Goal: Task Accomplishment & Management: Manage account settings

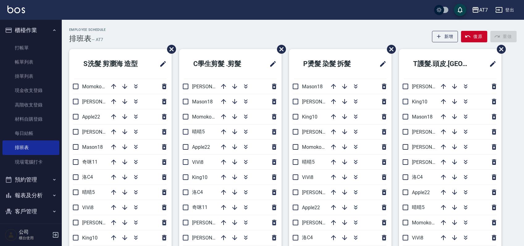
scroll to position [33, 0]
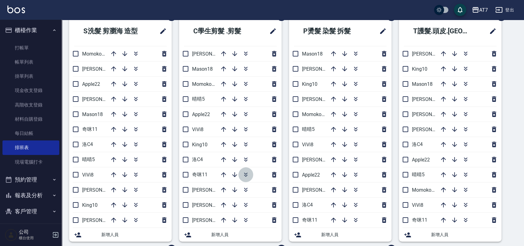
click at [245, 172] on icon "button" at bounding box center [245, 174] width 7 height 7
click at [243, 205] on icon "button" at bounding box center [245, 204] width 7 height 7
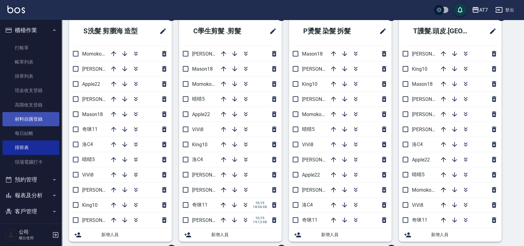
click at [42, 120] on link "材料自購登錄" at bounding box center [30, 119] width 57 height 14
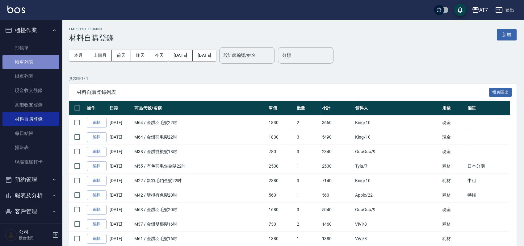
click at [54, 61] on link "帳單列表" at bounding box center [30, 62] width 57 height 14
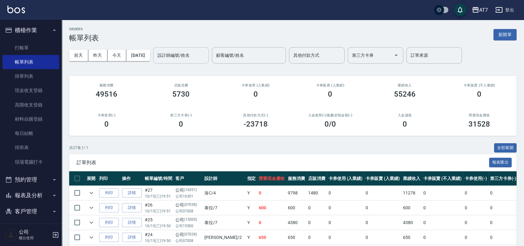
click at [195, 57] on input "設計師編號/姓名" at bounding box center [181, 55] width 50 height 11
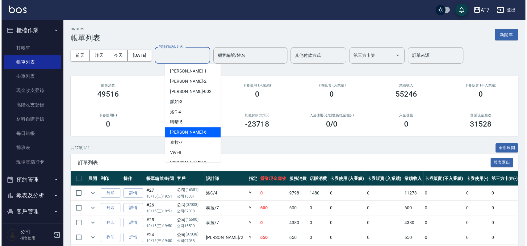
scroll to position [82, 0]
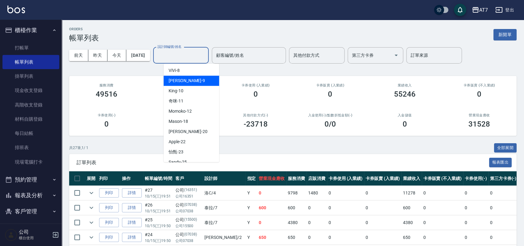
click at [196, 80] on div "郭郭 -9" at bounding box center [192, 81] width 56 height 10
type input "[PERSON_NAME]-9"
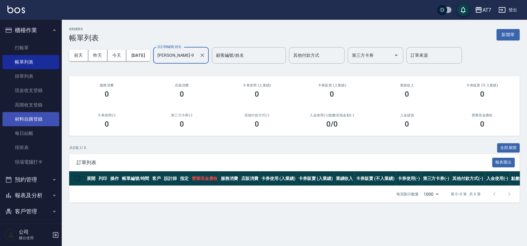
click at [49, 121] on link "材料自購登錄" at bounding box center [30, 119] width 57 height 14
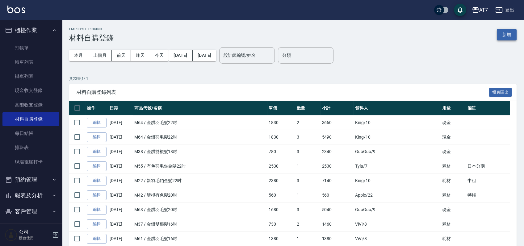
click at [507, 36] on button "新增" at bounding box center [507, 34] width 20 height 11
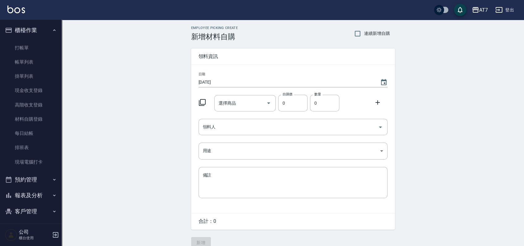
click at [204, 100] on icon at bounding box center [202, 102] width 7 height 7
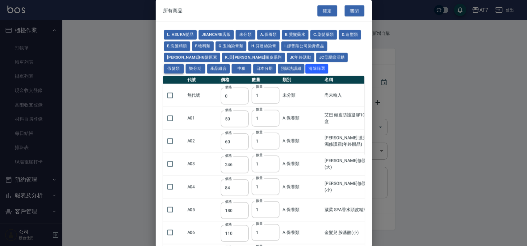
click at [184, 64] on button "假髮類" at bounding box center [174, 69] width 20 height 10
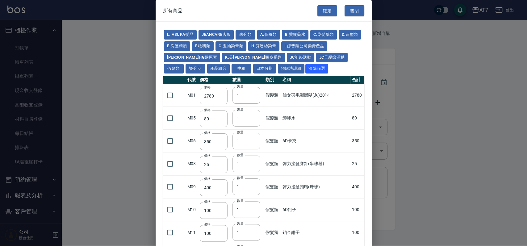
type input "2780"
type input "80"
type input "350"
type input "25"
type input "400"
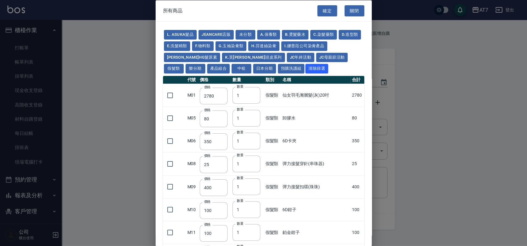
type input "100"
type input "880"
type input "930"
type input "980"
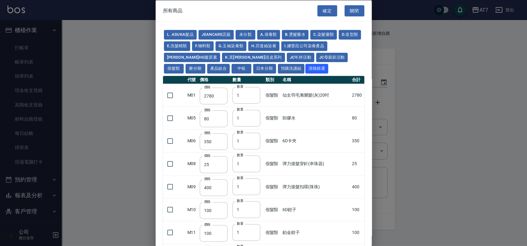
type input "1030"
type input "1130"
type input "1230"
type input "1330"
type input "1780"
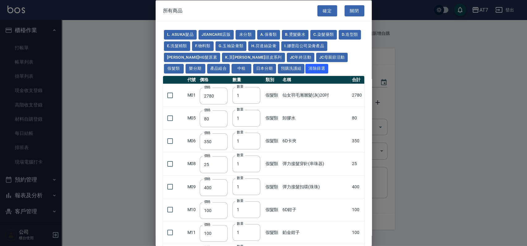
type input "1980"
type input "2180"
type input "2380"
type input "2580"
type input "2780"
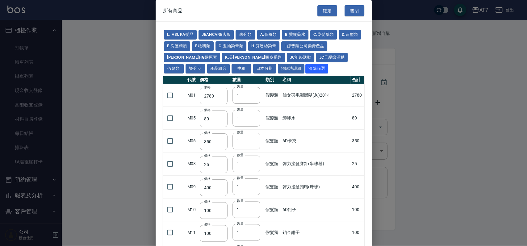
type input "2980"
type input "1030"
type input "1080"
type input "1130"
type input "1230"
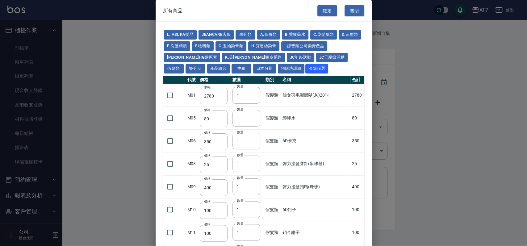
type input "1280"
type input "1380"
type input "2180"
type input "2380"
type input "2580"
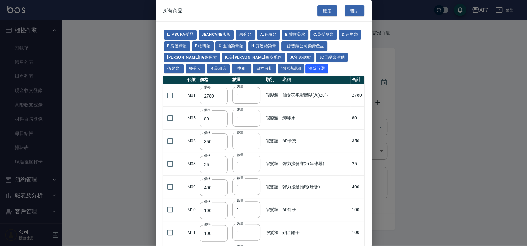
type input "2780"
type input "2980"
type input "730"
type input "780"
type input "830"
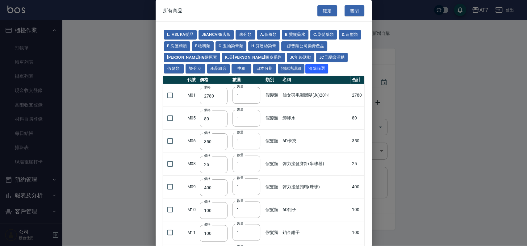
type input "930"
type input "980"
type input "560"
type input "775"
type input "580"
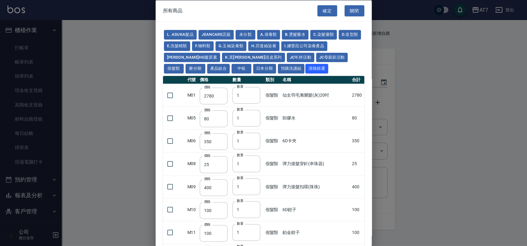
type input "2230"
type input "1180"
type input "1030"
type input "1080"
type input "1130"
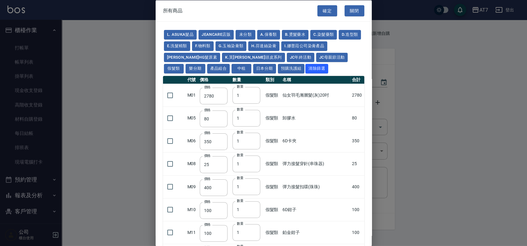
type input "1130"
type input "1180"
type input "1230"
type input "2130"
type input "2330"
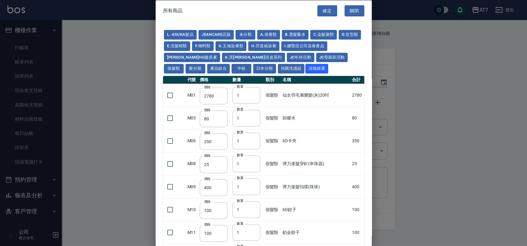
type input "2530"
type input "930"
type input "170"
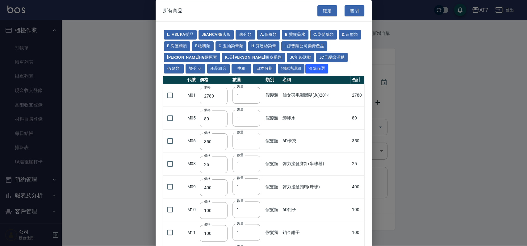
type input "170"
type input "1380"
type input "1530"
type input "1680"
type input "1830"
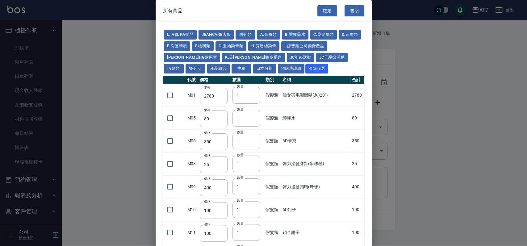
type input "1980"
type input "2130"
type input "1930"
type input "2730"
type input "2780"
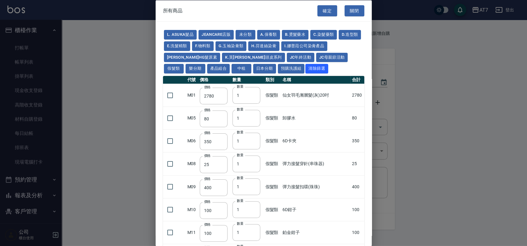
type input "2980"
type input "2380"
type input "2580"
type input "2780"
type input "2980"
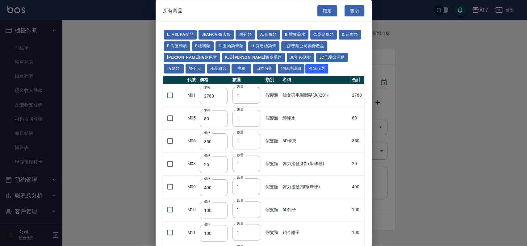
type input "3180"
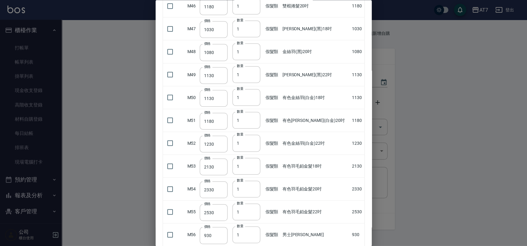
scroll to position [1030, 0]
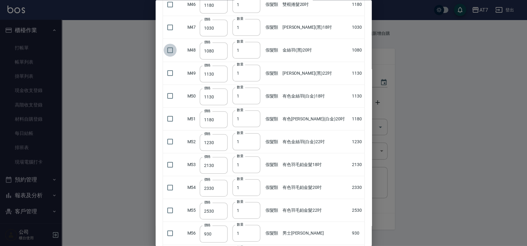
click at [167, 48] on input "checkbox" at bounding box center [170, 50] width 13 height 13
checkbox input "true"
click at [172, 185] on input "checkbox" at bounding box center [170, 187] width 13 height 13
checkbox input "true"
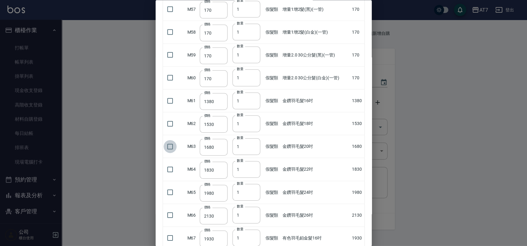
click at [171, 141] on input "checkbox" at bounding box center [170, 146] width 13 height 13
checkbox input "true"
type input "2"
click at [255, 143] on input "2" at bounding box center [247, 146] width 28 height 17
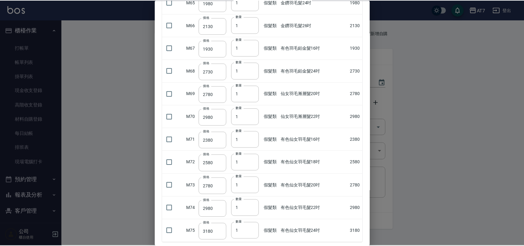
scroll to position [1499, 0]
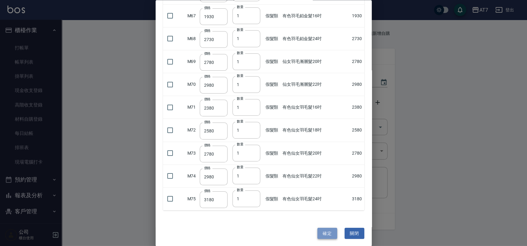
click at [323, 231] on button "確定" at bounding box center [328, 233] width 20 height 11
type input "金絲羽(黑)20吋"
type input "1080"
type input "1"
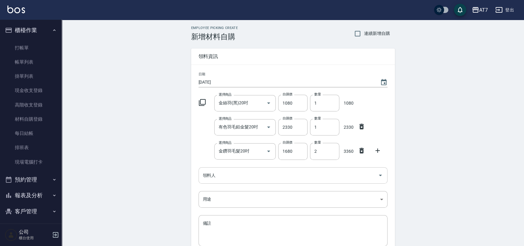
click at [315, 177] on input "領料人" at bounding box center [288, 175] width 174 height 11
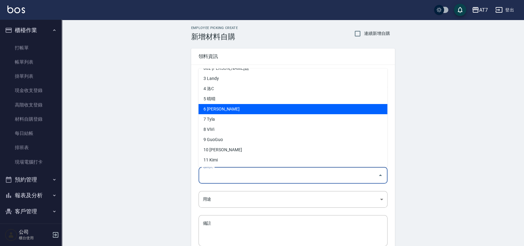
scroll to position [41, 0]
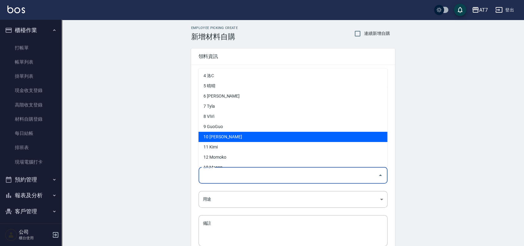
click at [262, 139] on li "10 [PERSON_NAME]" at bounding box center [293, 137] width 189 height 10
type input "King"
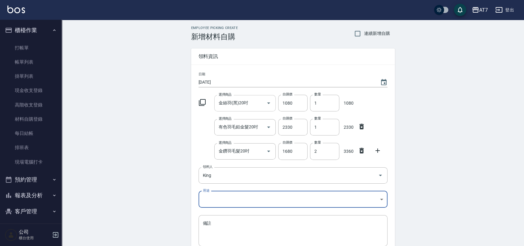
click at [250, 102] on input "金絲羽(黑)20吋" at bounding box center [240, 103] width 47 height 11
click at [297, 101] on input "1080" at bounding box center [292, 103] width 29 height 17
type input "0"
click at [320, 106] on input "1" at bounding box center [324, 103] width 29 height 17
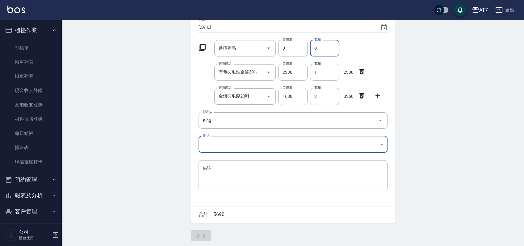
scroll to position [57, 0]
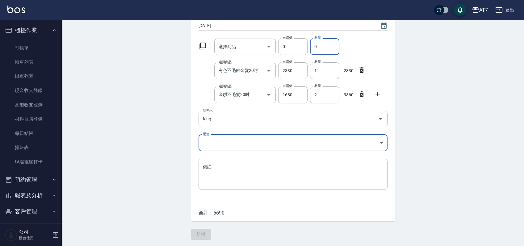
type input "0"
click at [310, 142] on body "AT7 登出 櫃檯作業 打帳單 帳單列表 掛單列表 現金收支登錄 高階收支登錄 材料自購登錄 每日結帳 排班表 現場電腦打卡 預約管理 預約管理 單日預約紀錄…" at bounding box center [263, 94] width 527 height 303
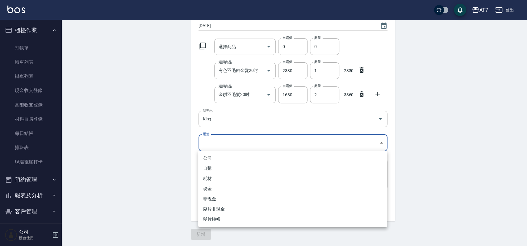
drag, startPoint x: 362, startPoint y: 92, endPoint x: 359, endPoint y: 68, distance: 24.3
click at [361, 92] on div at bounding box center [263, 123] width 527 height 246
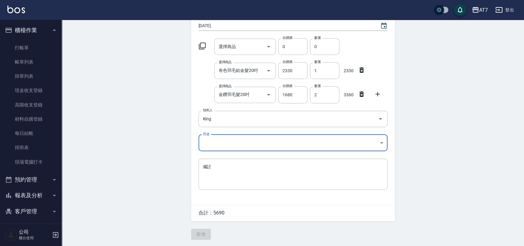
click at [361, 68] on icon at bounding box center [362, 70] width 4 height 6
type input "金鑽羽毛髮20吋"
type input "1680"
type input "2"
click at [361, 93] on icon at bounding box center [362, 94] width 4 height 6
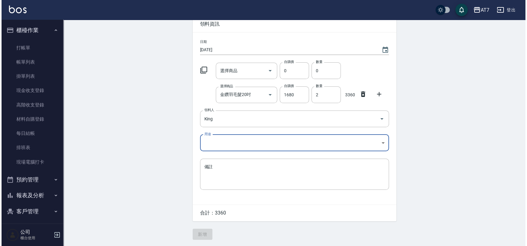
scroll to position [9, 0]
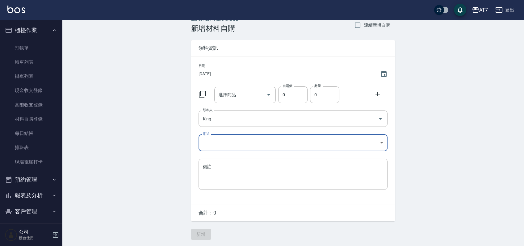
click at [203, 93] on icon at bounding box center [202, 94] width 7 height 7
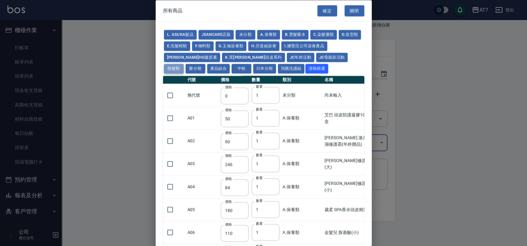
click at [184, 64] on button "假髮類" at bounding box center [174, 69] width 20 height 10
type input "2780"
type input "80"
type input "350"
type input "25"
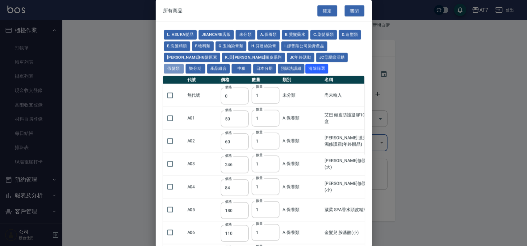
type input "400"
type input "100"
type input "880"
type input "930"
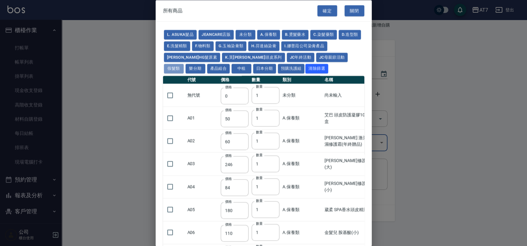
type input "980"
type input "1030"
type input "1130"
type input "1230"
type input "1330"
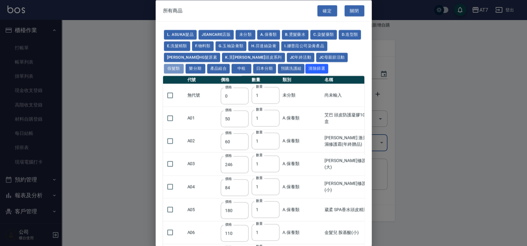
type input "1780"
type input "1980"
type input "2180"
type input "2380"
type input "2580"
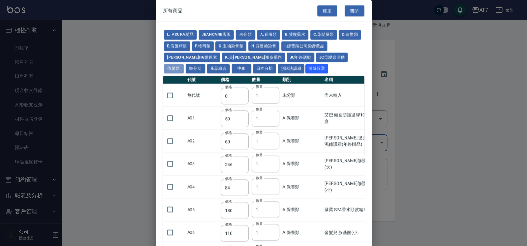
type input "2780"
type input "2980"
type input "1030"
type input "1080"
type input "1130"
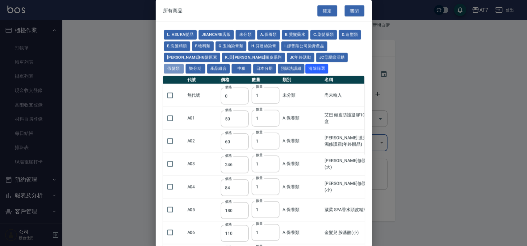
type input "1230"
type input "1280"
type input "1380"
type input "2180"
type input "2380"
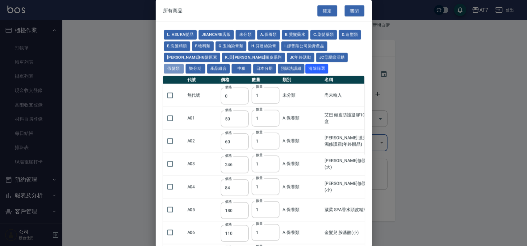
type input "2580"
type input "2780"
type input "2980"
type input "730"
type input "780"
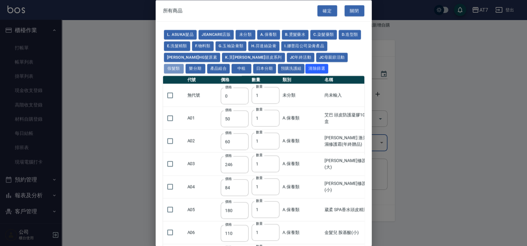
type input "830"
type input "930"
type input "980"
type input "560"
type input "775"
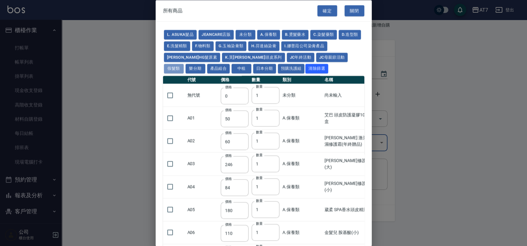
type input "580"
type input "2230"
type input "1180"
type input "1030"
type input "1080"
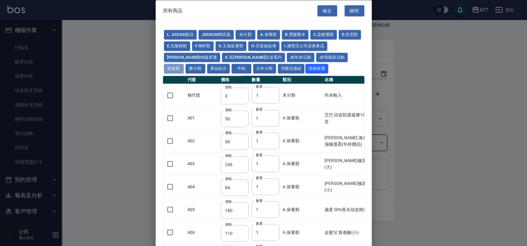
type input "1130"
type input "1180"
type input "1230"
type input "2130"
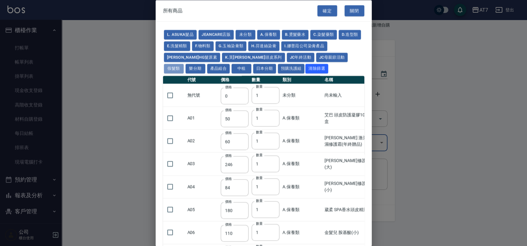
type input "2330"
type input "2530"
type input "930"
type input "170"
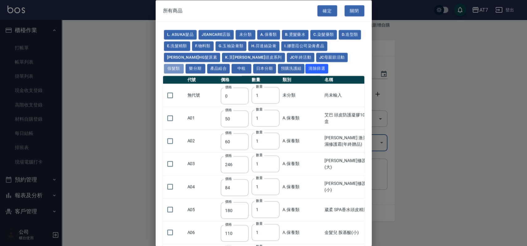
type input "170"
type input "1380"
type input "1530"
type input "1680"
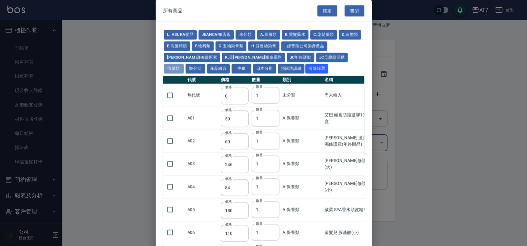
type input "1830"
type input "1980"
type input "2130"
type input "1930"
type input "2730"
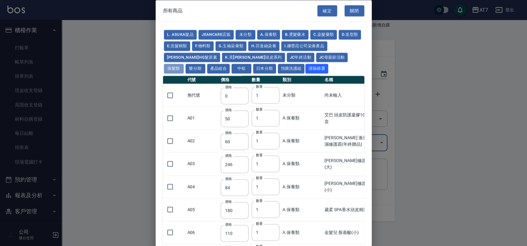
type input "2780"
type input "2980"
type input "2380"
type input "2580"
type input "2780"
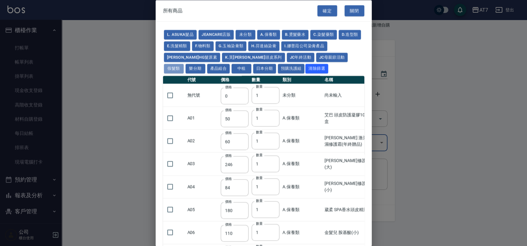
type input "2980"
type input "3180"
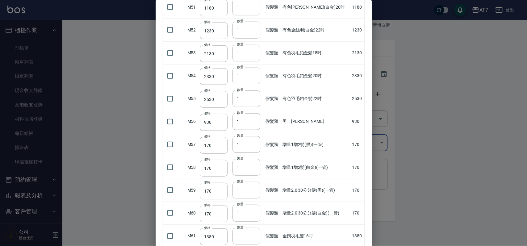
scroll to position [1046, 0]
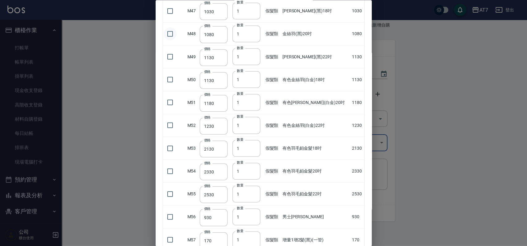
click at [170, 32] on input "checkbox" at bounding box center [170, 33] width 13 height 13
checkbox input "true"
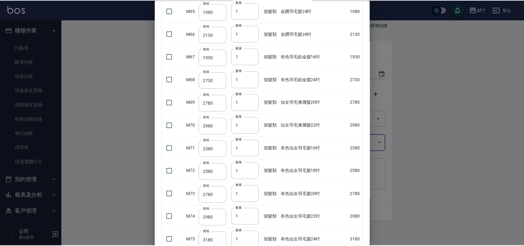
scroll to position [1499, 0]
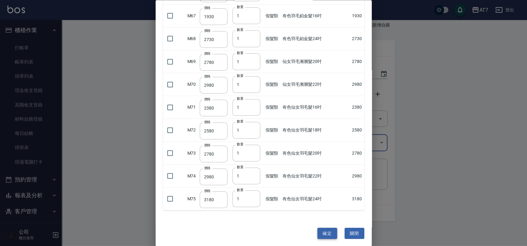
click at [324, 228] on button "確定" at bounding box center [328, 233] width 20 height 11
type input "金絲羽(黑)20吋"
type input "1080"
type input "1"
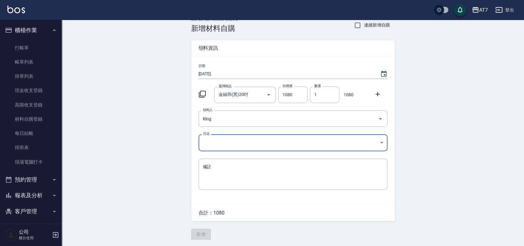
click at [303, 140] on body "AT7 登出 櫃檯作業 打帳單 帳單列表 掛單列表 現金收支登錄 高階收支登錄 材料自購登錄 每日結帳 排班表 現場電腦打卡 預約管理 預約管理 單日預約紀錄…" at bounding box center [262, 119] width 524 height 255
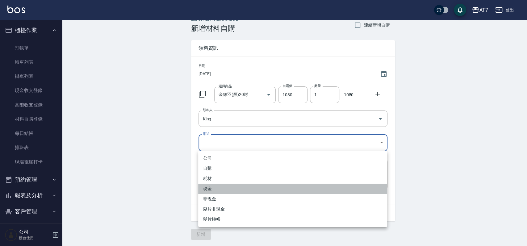
click at [242, 187] on li "現金" at bounding box center [292, 189] width 189 height 10
type input "現金"
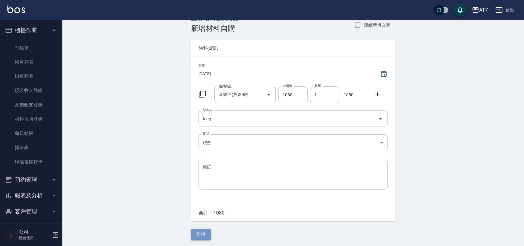
click at [206, 234] on button "新增" at bounding box center [201, 234] width 20 height 11
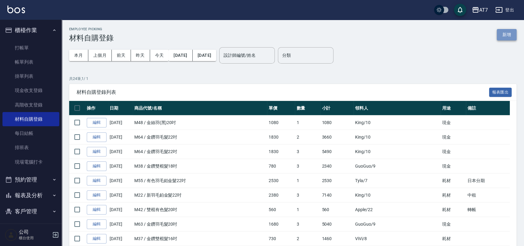
click at [511, 36] on button "新增" at bounding box center [507, 34] width 20 height 11
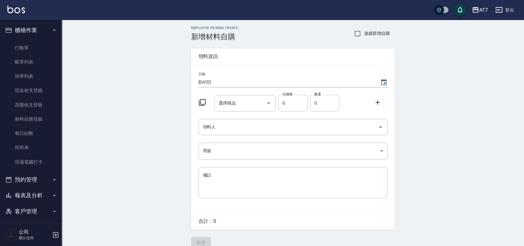
click at [203, 102] on icon at bounding box center [202, 102] width 7 height 7
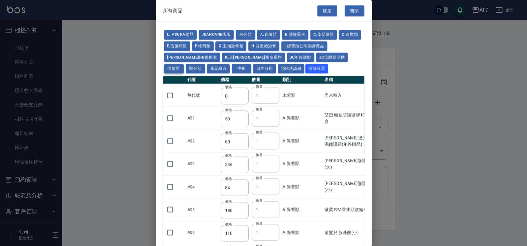
click at [184, 64] on button "假髮類" at bounding box center [174, 69] width 20 height 10
type input "2780"
type input "80"
type input "350"
type input "25"
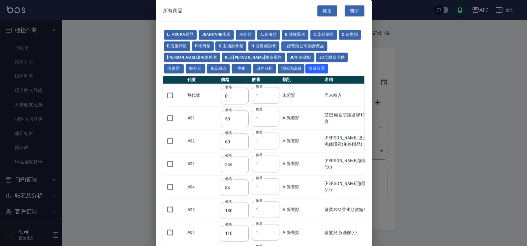
type input "400"
type input "100"
type input "880"
type input "930"
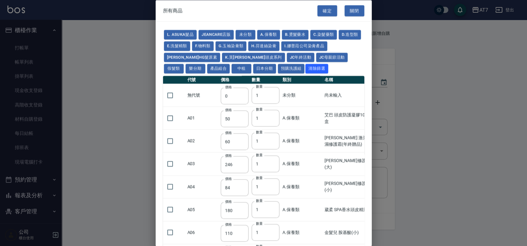
type input "980"
type input "1030"
type input "1130"
type input "1230"
type input "1330"
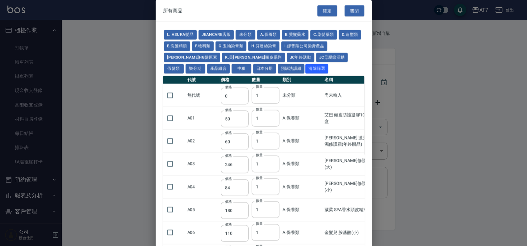
type input "1780"
type input "1980"
type input "2180"
type input "2380"
type input "2580"
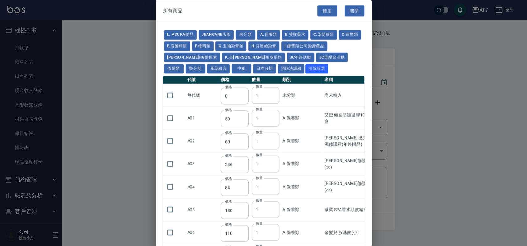
type input "2780"
type input "2980"
type input "1030"
type input "1080"
type input "1130"
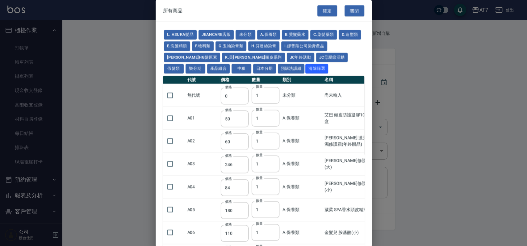
type input "1230"
type input "1280"
type input "1380"
type input "2180"
type input "2380"
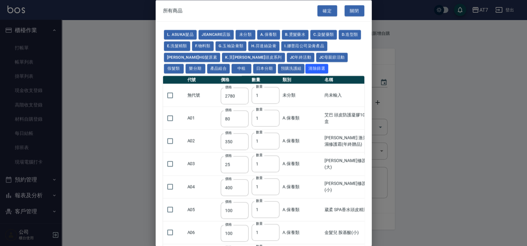
type input "2580"
type input "2780"
type input "2980"
type input "730"
type input "780"
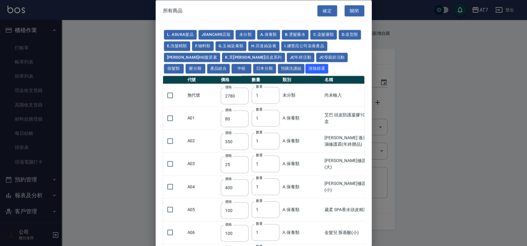
type input "830"
type input "930"
type input "980"
type input "560"
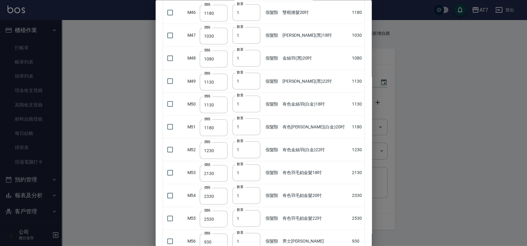
scroll to position [1030, 0]
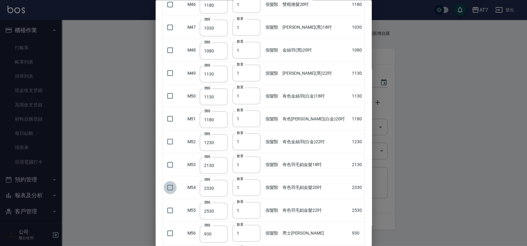
click at [170, 185] on input "checkbox" at bounding box center [170, 187] width 13 height 13
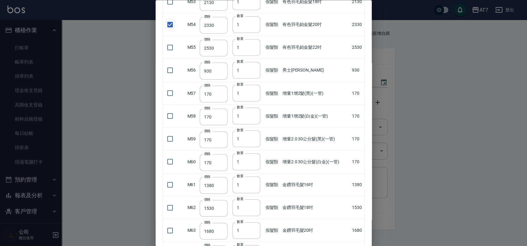
scroll to position [1195, 0]
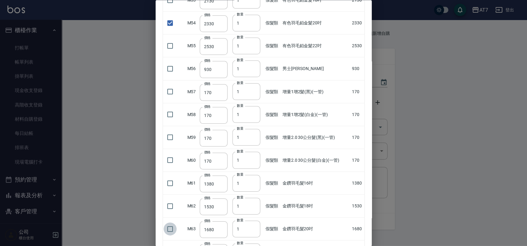
click at [171, 225] on input "checkbox" at bounding box center [170, 228] width 13 height 13
click at [255, 225] on input "2" at bounding box center [247, 229] width 28 height 17
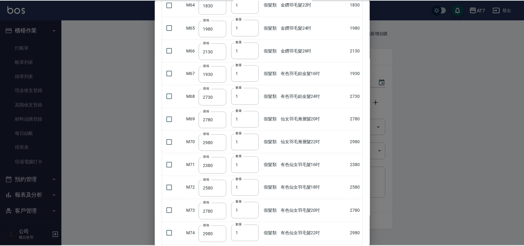
scroll to position [1499, 0]
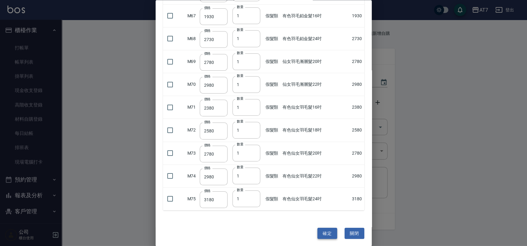
click at [329, 230] on button "確定" at bounding box center [328, 233] width 20 height 11
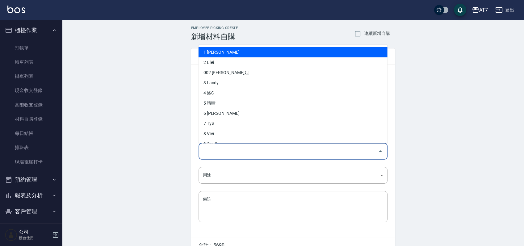
click at [260, 152] on input "領料人" at bounding box center [288, 151] width 174 height 11
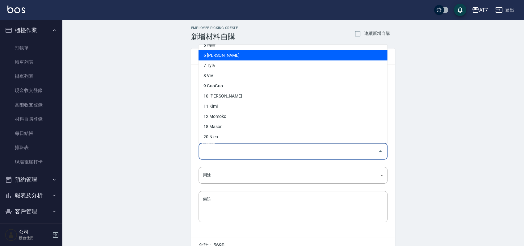
scroll to position [82, 0]
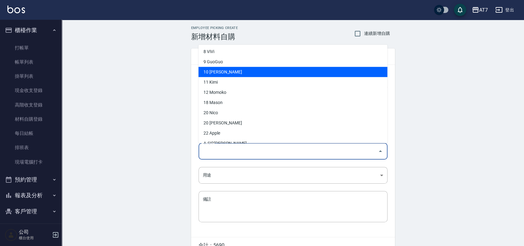
click at [239, 71] on li "10 [PERSON_NAME]" at bounding box center [293, 72] width 189 height 10
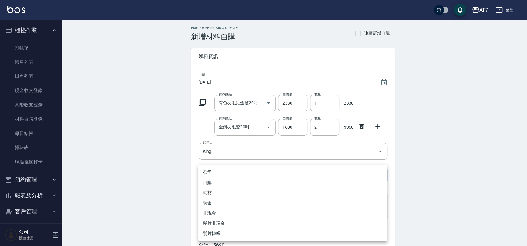
click at [244, 174] on body "AT7 登出 櫃檯作業 打帳單 帳單列表 掛單列表 現金收支登錄 高階收支登錄 材料自購登錄 每日結帳 排班表 現場電腦打卡 預約管理 預約管理 單日預約紀錄…" at bounding box center [263, 139] width 527 height 279
click at [232, 192] on li "耗材" at bounding box center [292, 193] width 189 height 10
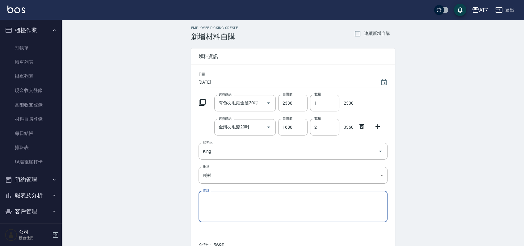
scroll to position [33, 0]
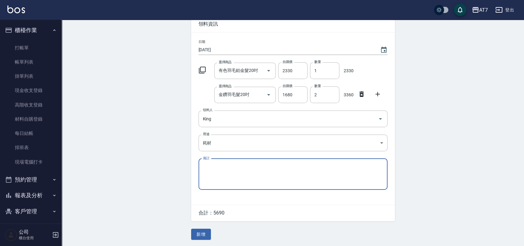
click at [251, 179] on textarea "備註" at bounding box center [293, 174] width 180 height 21
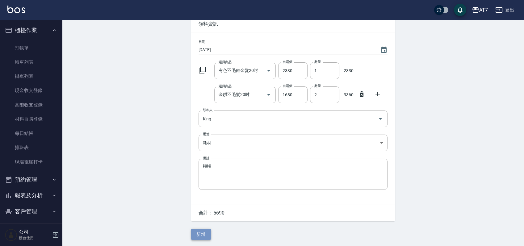
click at [201, 234] on button "新增" at bounding box center [201, 234] width 20 height 11
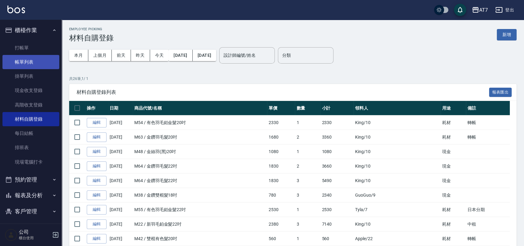
click at [38, 62] on link "帳單列表" at bounding box center [30, 62] width 57 height 14
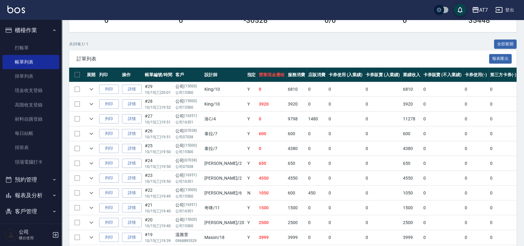
scroll to position [82, 0]
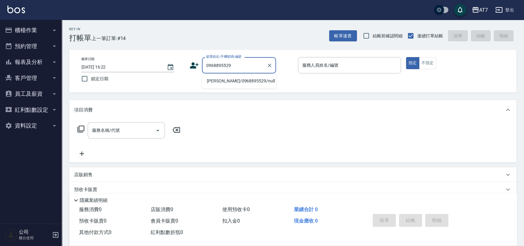
type input "[PERSON_NAME]/0968895529/null"
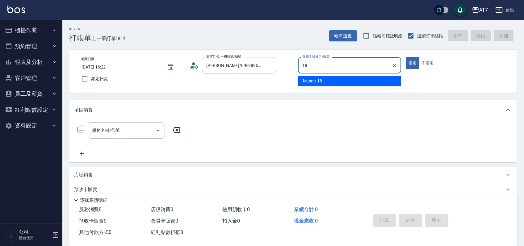
type input "Mason-18"
type button "true"
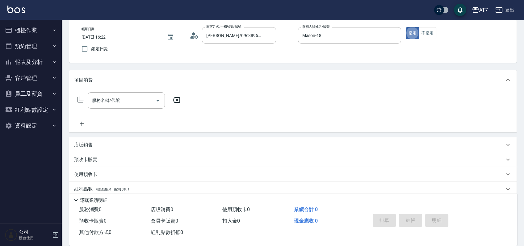
scroll to position [69, 0]
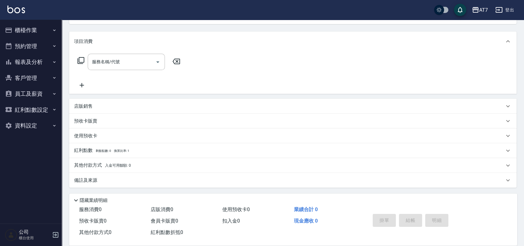
click at [297, 108] on div "店販銷售" at bounding box center [289, 106] width 430 height 6
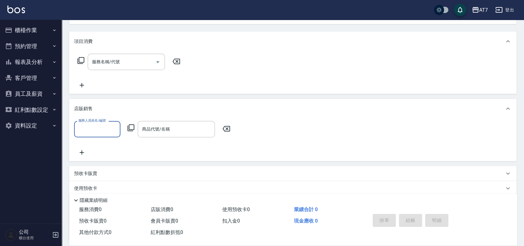
scroll to position [0, 0]
type input "Mason-18"
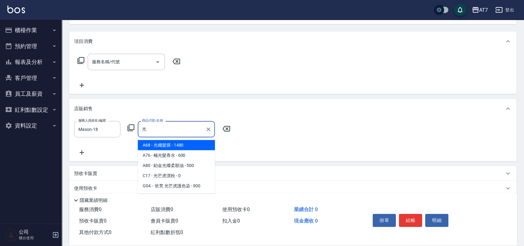
type input "光纖髮膜"
type input "140"
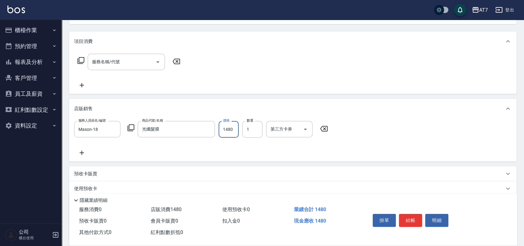
type input "1"
type input "0"
type input "150"
type input "1500"
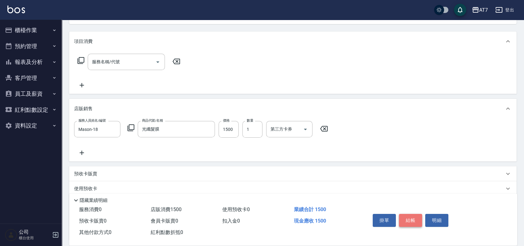
click at [411, 219] on button "結帳" at bounding box center [410, 220] width 23 height 13
type input "2025/10/15 19:37"
type input "0"
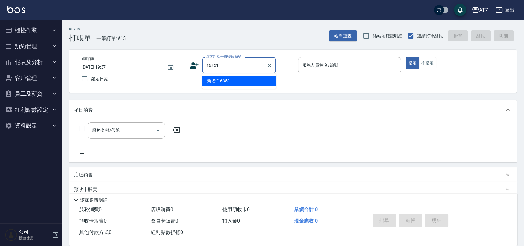
type input "16351"
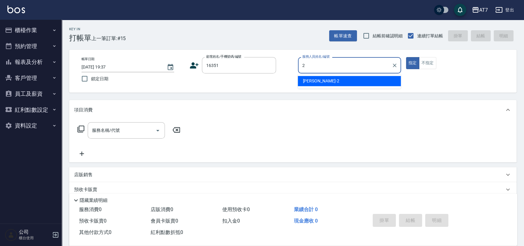
type input "伊蕾-2"
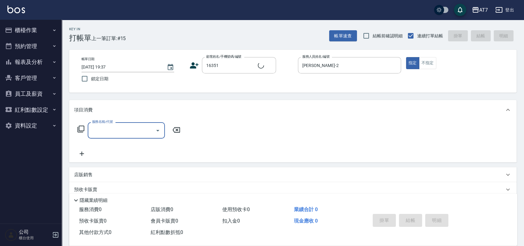
type input "公司/公司16351/16351"
type input "400"
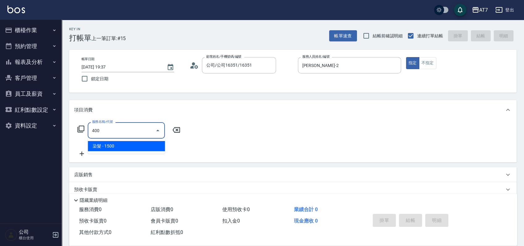
type input "150"
type input "染髮(400)"
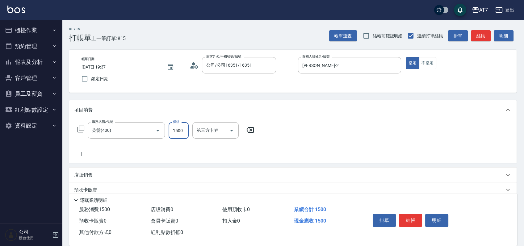
type input "0"
type input "35"
type input "30"
type input "3500"
type input "350"
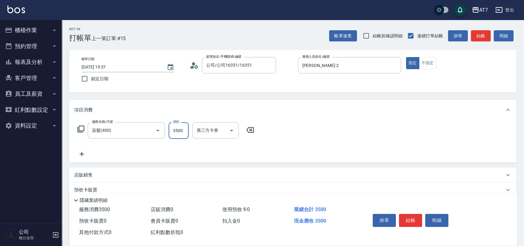
type input "3500"
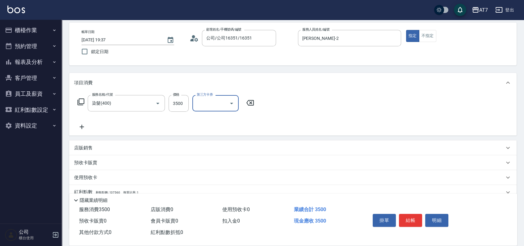
scroll to position [69, 0]
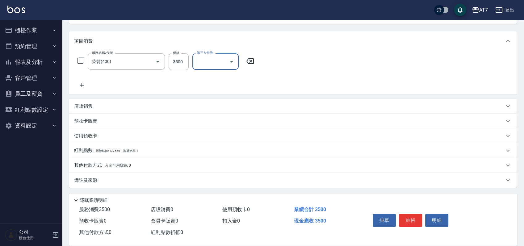
click at [209, 167] on div "其他付款方式 入金可用餘額: 0" at bounding box center [289, 165] width 430 height 7
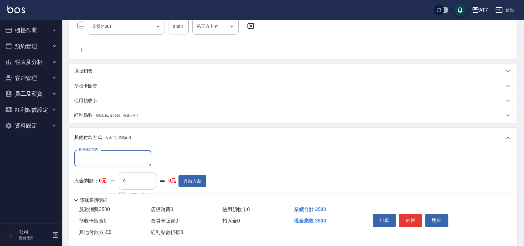
scroll to position [141, 0]
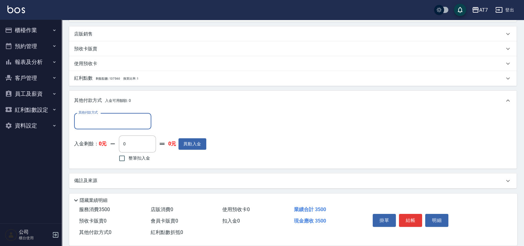
click at [114, 119] on input "其他付款方式" at bounding box center [113, 121] width 72 height 11
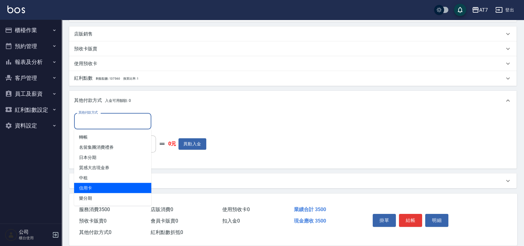
click at [107, 186] on span "信用卡" at bounding box center [112, 188] width 77 height 10
type input "信用卡"
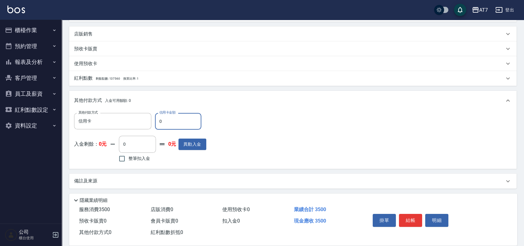
type input "30"
type input "340"
type input "350"
type input "0"
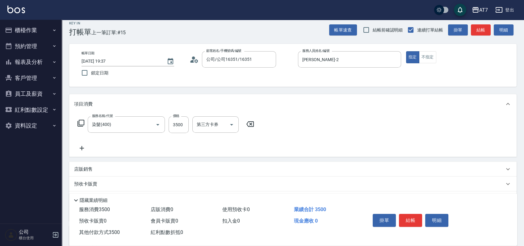
scroll to position [0, 0]
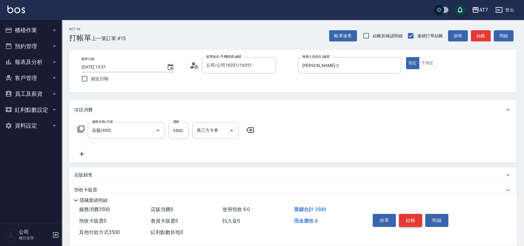
type input "3500"
click at [408, 219] on button "結帳" at bounding box center [410, 220] width 23 height 13
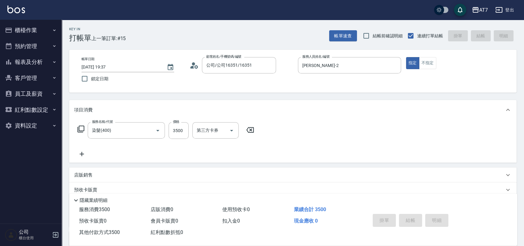
type input "2025/10/15 19:38"
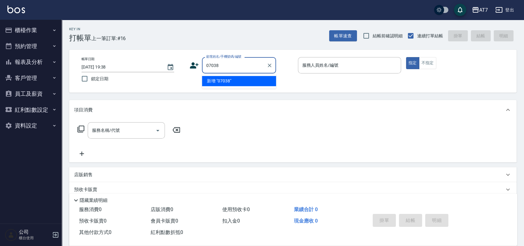
type input "07038"
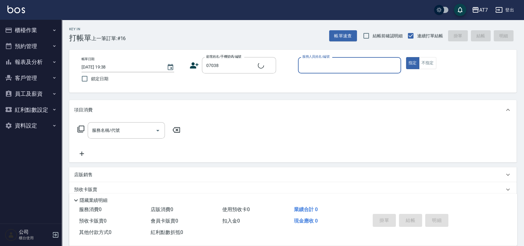
type input "6"
type input "公司/公司07038/07038"
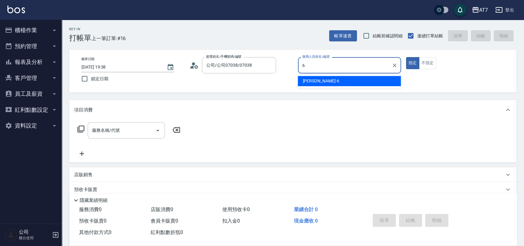
type input "杜莎莎-6"
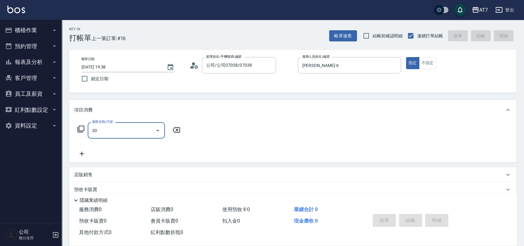
type input "303"
type input "40"
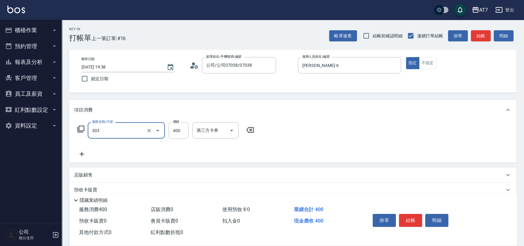
type input "A級剪髮(303)"
click at [355, 168] on div "店販銷售" at bounding box center [293, 175] width 448 height 15
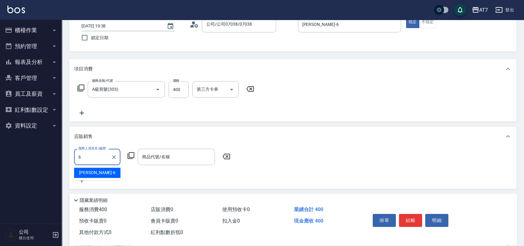
type input "杜莎莎-6"
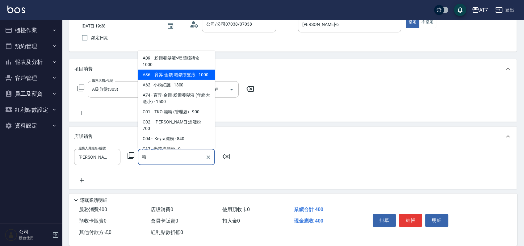
type input "育昇-金鑽-粉鑽養髮液"
type input "140"
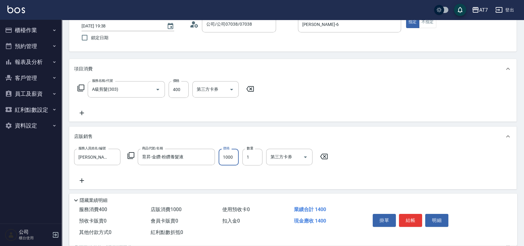
scroll to position [0, 0]
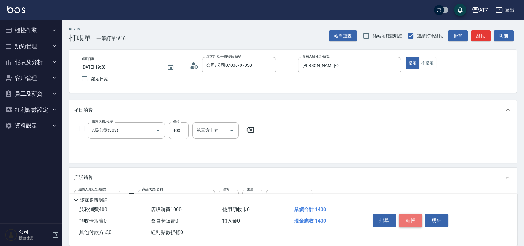
click at [410, 218] on button "結帳" at bounding box center [410, 220] width 23 height 13
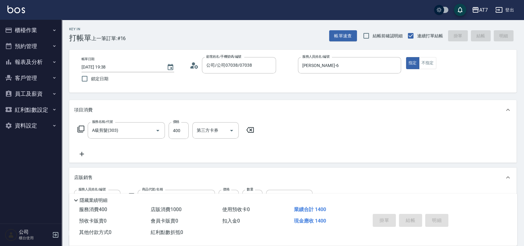
type input "2025/10/15 19:39"
type input "0"
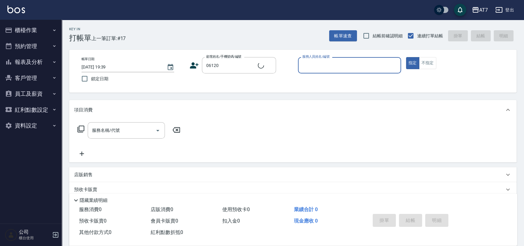
type input "公司單/06120-1/06120"
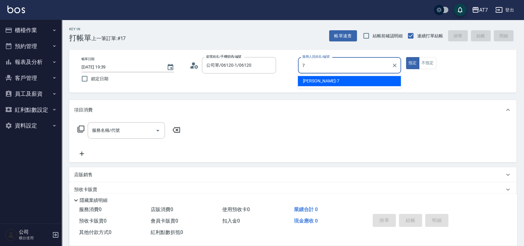
type input "泰拉-7"
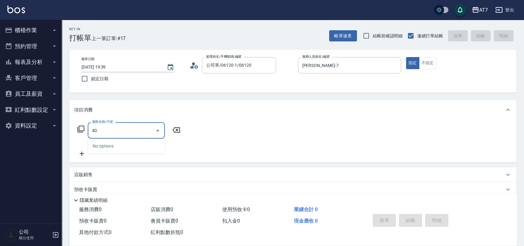
type input "401"
type input "150"
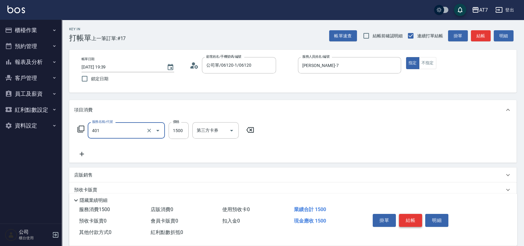
type input "染髮(互助)(401)"
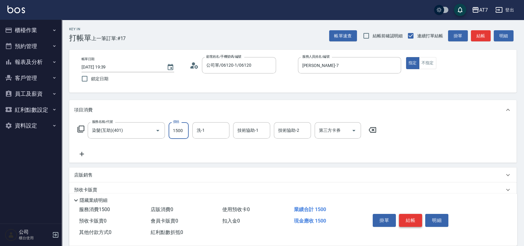
type input "2"
type input "0"
type input "200"
type input "20"
type input "2000"
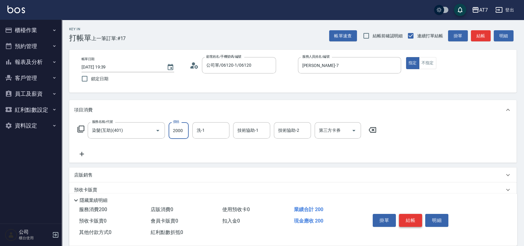
type input "200"
type input "2000"
type input "Ruby-42"
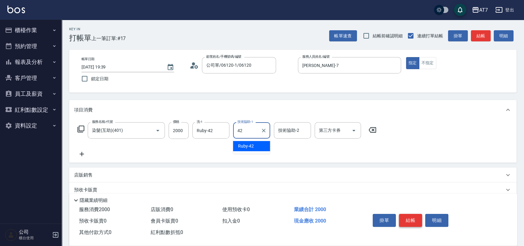
type input "Ruby-42"
click at [410, 218] on button "結帳" at bounding box center [410, 220] width 23 height 13
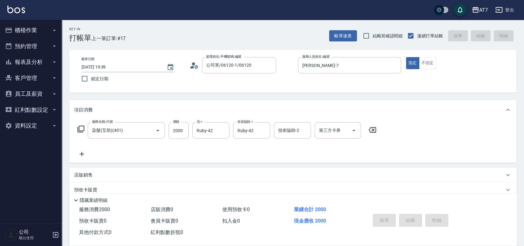
type input "0"
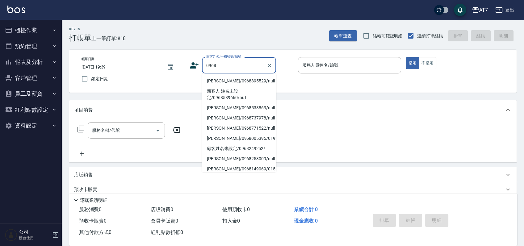
type input "0968"
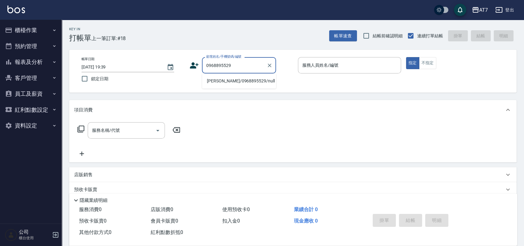
type input "溫雅萱/0968895529/null"
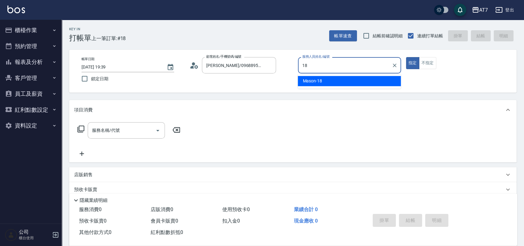
type input "Mason-18"
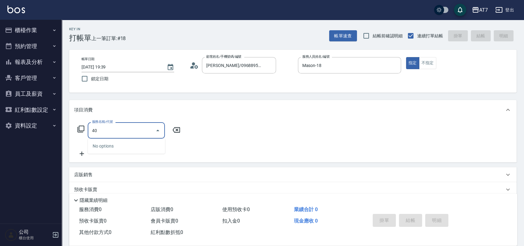
type input "400"
type input "150"
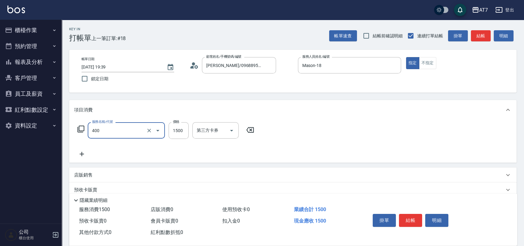
type input "染髮(400)"
type input "0"
type input "399"
type input "30"
type input "3999"
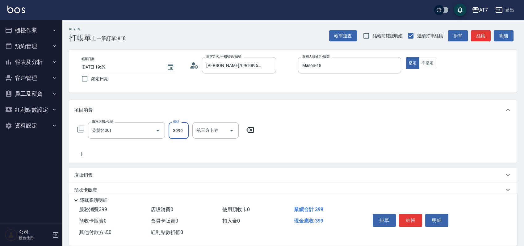
type input "390"
type input "3999"
click at [407, 220] on button "結帳" at bounding box center [410, 220] width 23 height 13
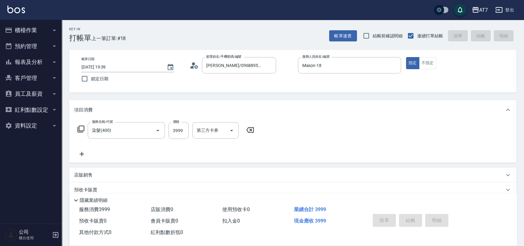
type input "2025/10/15 19:40"
type input "0"
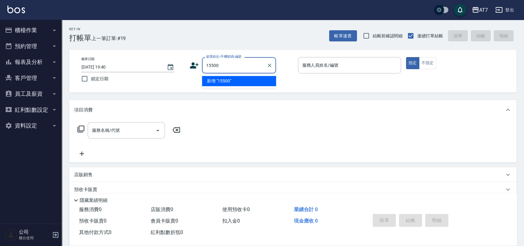
type input "15500"
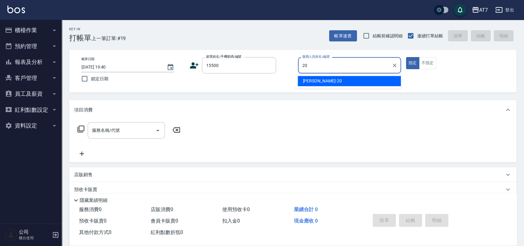
type input "妮可-20"
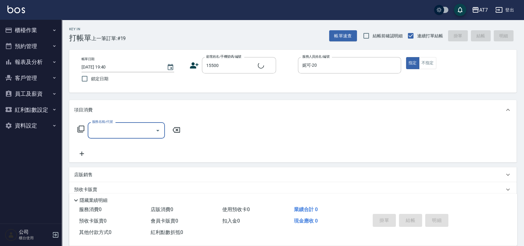
type input "公司/公司15500/15500"
type input "400"
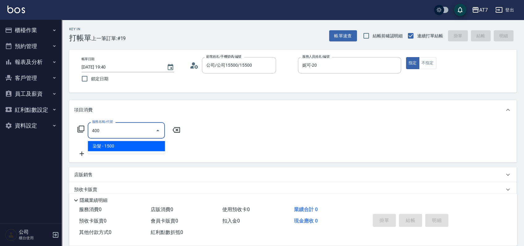
type input "150"
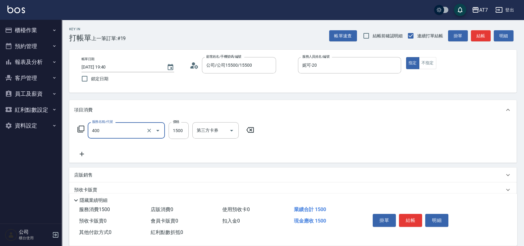
type input "染髮(400)"
type input "0"
type input "250"
type input "20"
type input "2500"
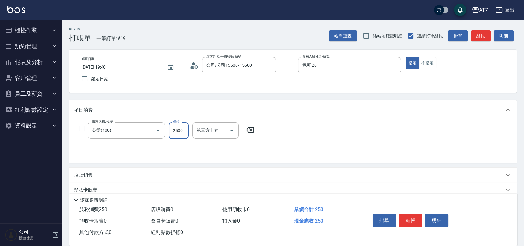
type input "250"
type input "2500"
click at [406, 220] on button "結帳" at bounding box center [410, 220] width 23 height 13
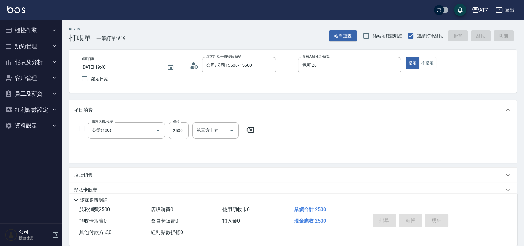
type input "0"
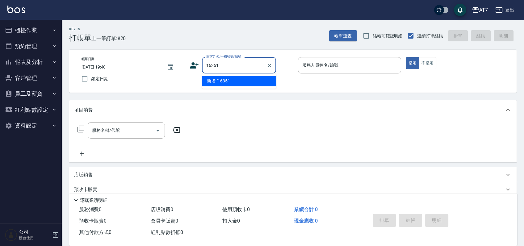
type input "16351"
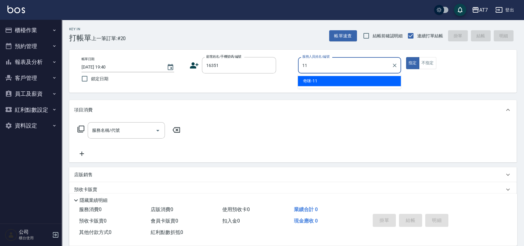
type input "奇咪-11"
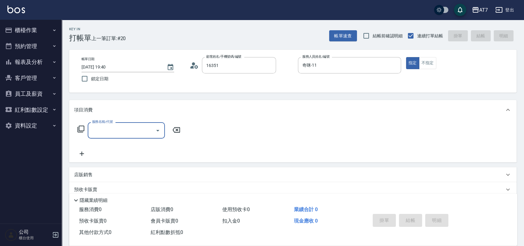
type input "公司/公司16351/16351"
type input "400"
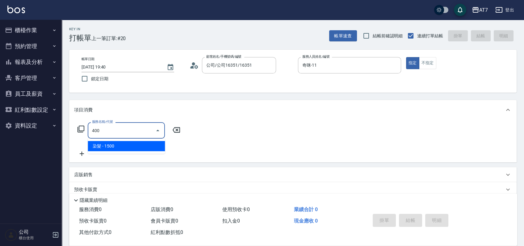
type input "150"
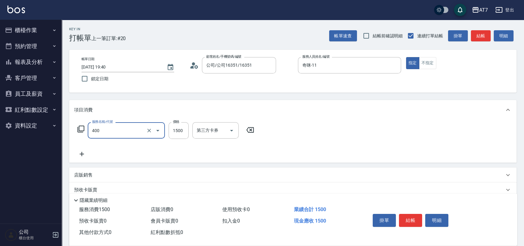
type input "染髮(400)"
click at [406, 220] on button "結帳" at bounding box center [410, 220] width 23 height 13
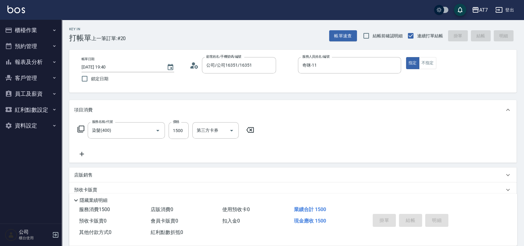
type input "0"
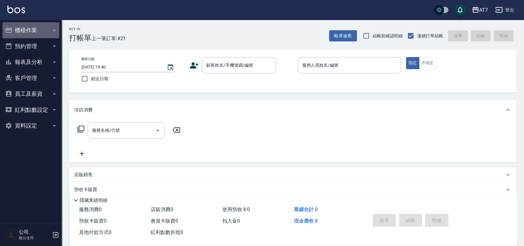
click at [38, 26] on button "櫃檯作業" at bounding box center [30, 30] width 57 height 16
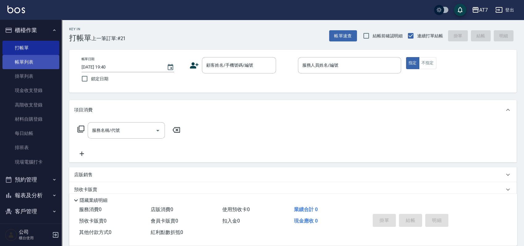
click at [37, 61] on link "帳單列表" at bounding box center [30, 62] width 57 height 14
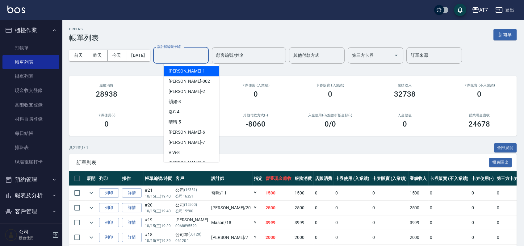
click at [197, 53] on input "設計師編號/姓名" at bounding box center [181, 55] width 50 height 11
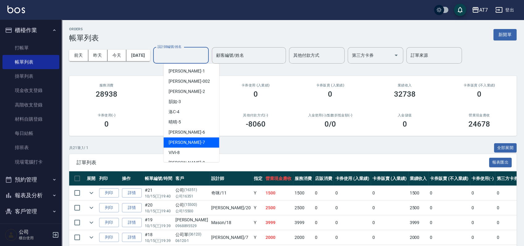
click at [192, 138] on div "泰拉 -7" at bounding box center [192, 142] width 56 height 10
type input "泰拉-7"
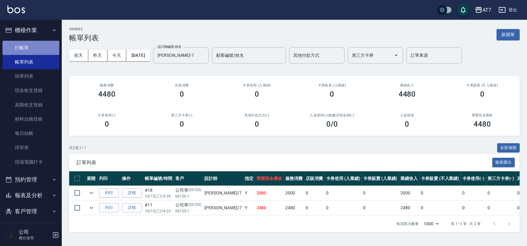
click at [39, 45] on link "打帳單" at bounding box center [30, 48] width 57 height 14
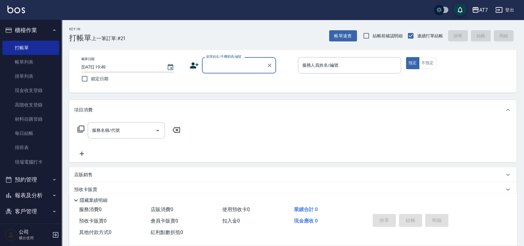
click at [239, 71] on div "顧客姓名/手機號碼/編號" at bounding box center [239, 65] width 74 height 16
type input "公司/公司15500/15500"
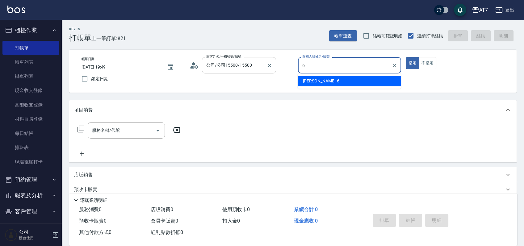
type input "杜莎莎-6"
type button "true"
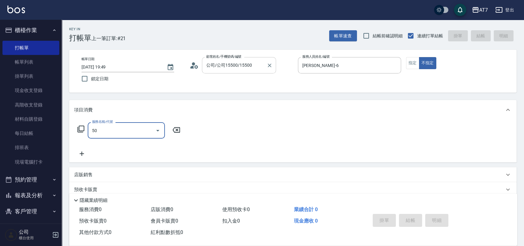
type input "501"
type input "30"
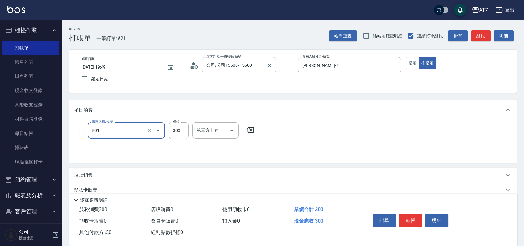
type input "洗髮(互助)(501)"
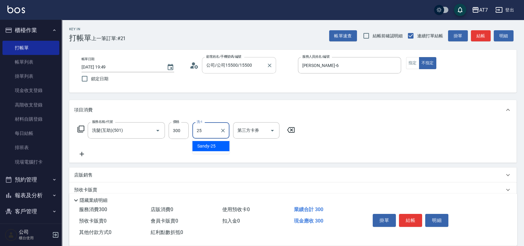
type input "Sandy-25"
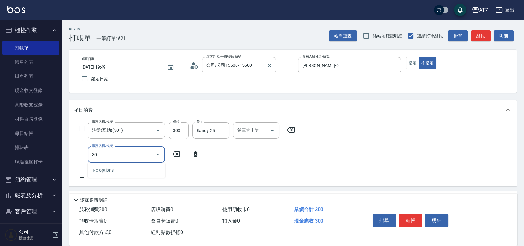
type input "301"
type input "60"
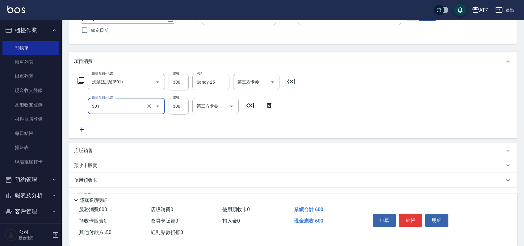
scroll to position [93, 0]
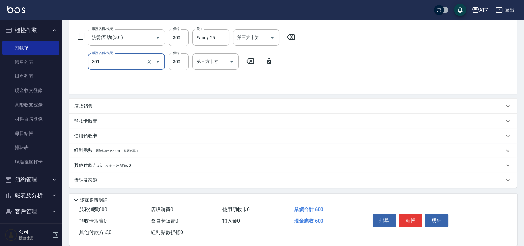
type input "學生剪髮(301)"
click at [331, 106] on div "店販銷售" at bounding box center [289, 106] width 430 height 6
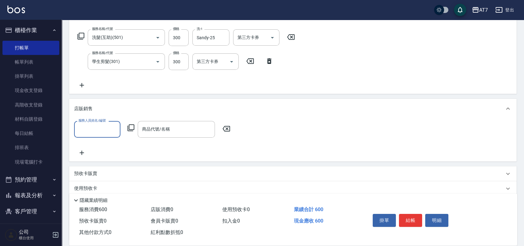
scroll to position [0, 0]
type input "杜莎莎-6"
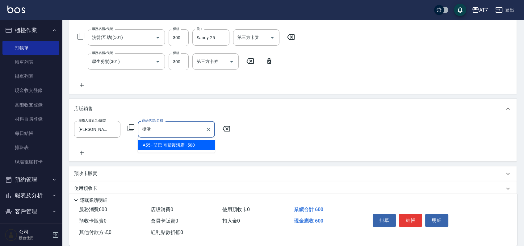
type input "艾巴 奇蹟復活霜"
type input "110"
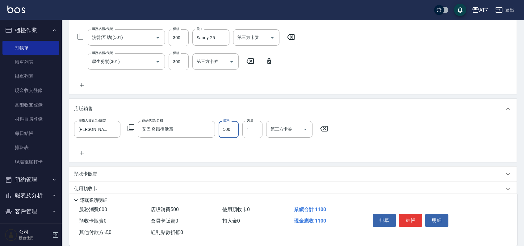
type input "4"
type input "60"
type input "450"
type input "100"
type input "450"
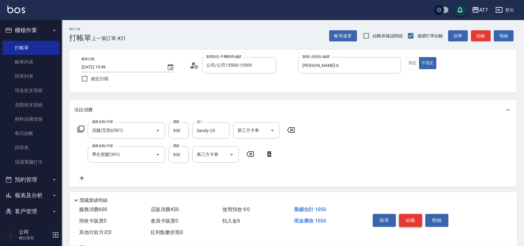
click at [412, 220] on button "結帳" at bounding box center [410, 220] width 23 height 13
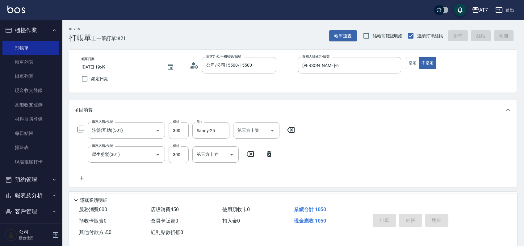
type input "2025/10/15 19:50"
type input "0"
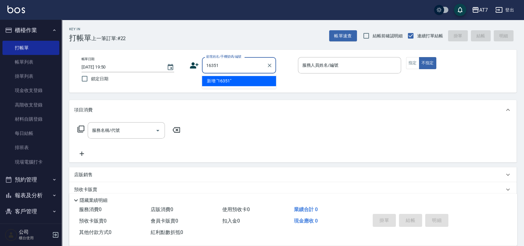
type input "16351"
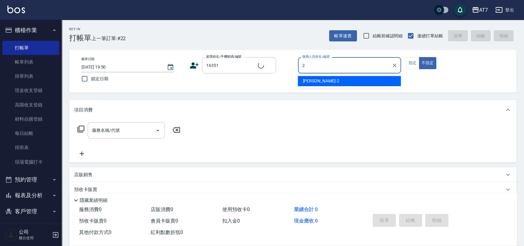
type input "2"
type button "false"
type input "公司/公司16351/16351"
type input "伊蕾-2"
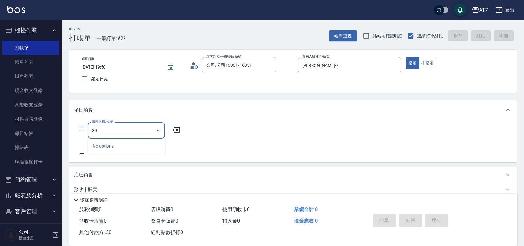
type input "302"
type input "30"
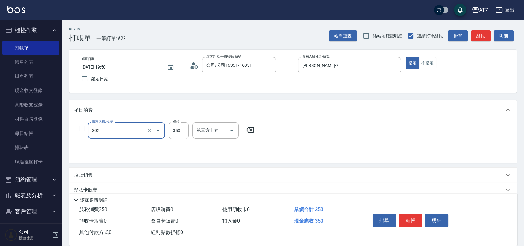
type input "剪髮(302)"
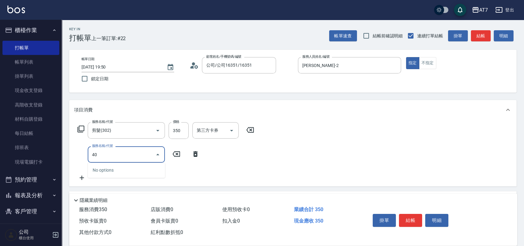
type input "401"
type input "180"
type input "染髮(互助)(401)"
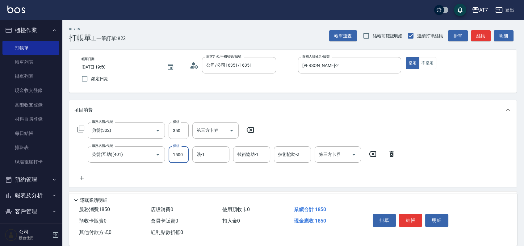
type input "3"
type input "30"
type input "300"
type input "60"
type input "3000"
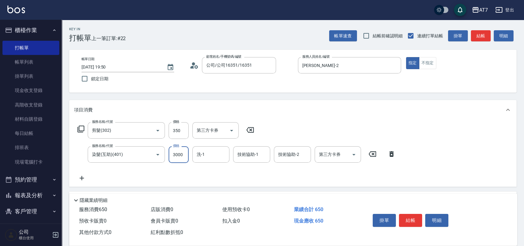
type input "330"
type input "3000"
type input "LU LU-35"
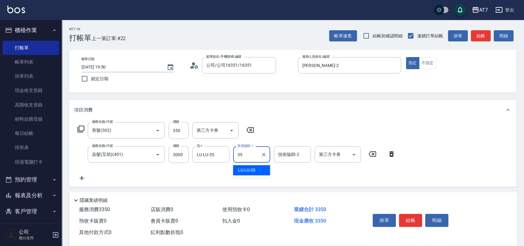
type input "LU LU-35"
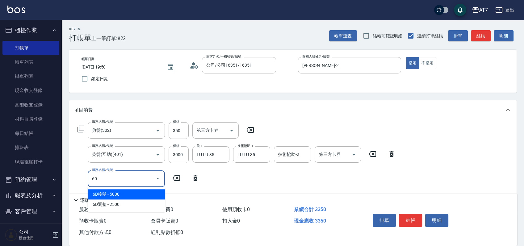
type input "607"
type input "480"
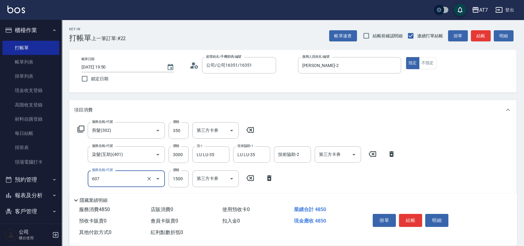
type input "東日玫瑰短（助）(607)"
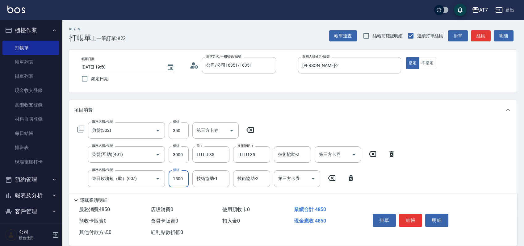
type input "1"
type input "330"
type input "120"
type input "340"
type input "1200"
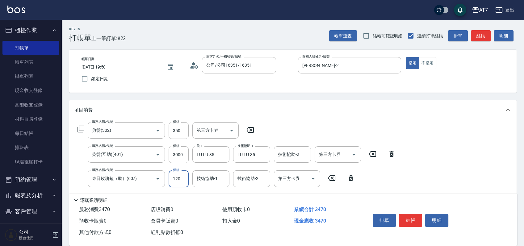
type input "450"
type input "1200"
type input "LU LU-35"
click at [408, 222] on button "結帳" at bounding box center [410, 220] width 23 height 13
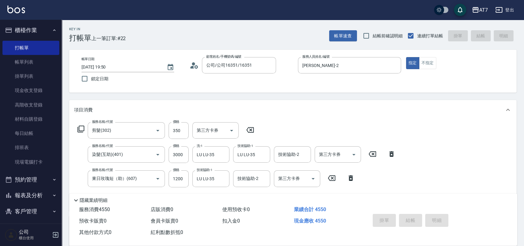
type input "0"
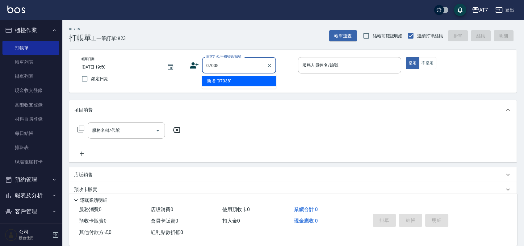
type input "07038"
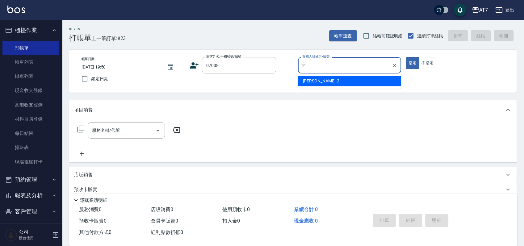
type input "伊蕾-2"
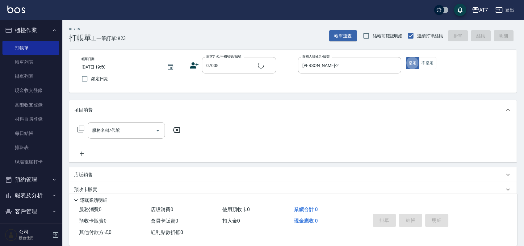
type input "公司/公司07038/07038"
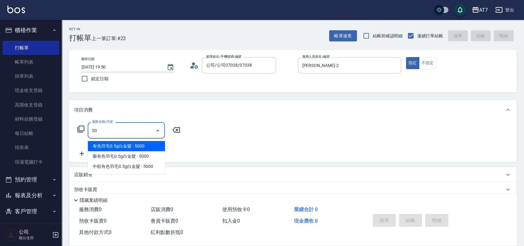
type input "501"
type input "30"
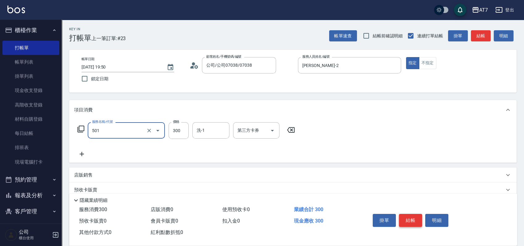
type input "洗髮(互助)(501)"
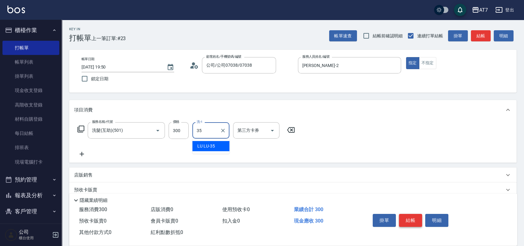
type input "LU LU-35"
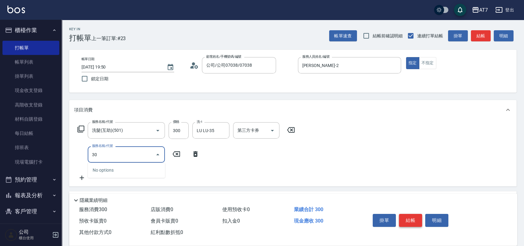
type input "302"
type input "60"
type input "剪髮(302)"
click at [408, 222] on button "結帳" at bounding box center [410, 220] width 23 height 13
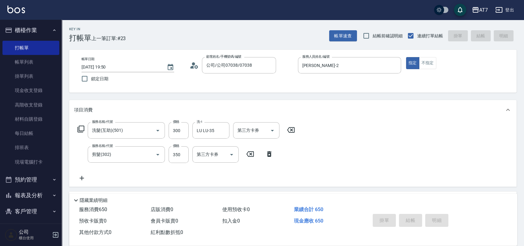
type input "0"
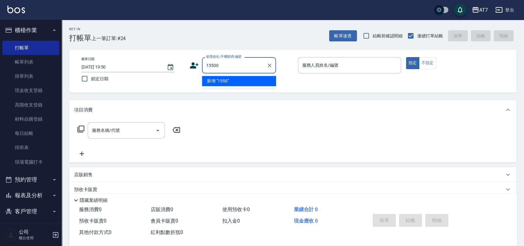
type input "15500"
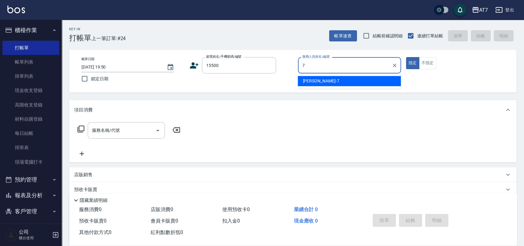
type input "泰拉-7"
type input "公司/公司15500/15500"
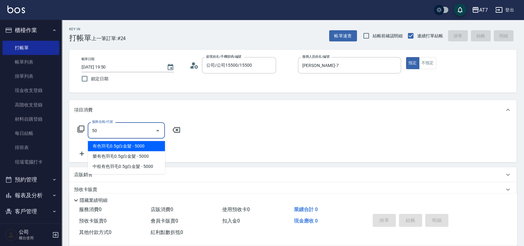
type input "501"
type input "30"
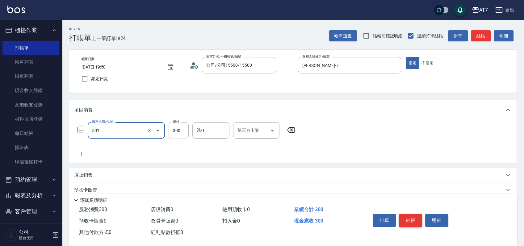
type input "洗髮(互助)(501)"
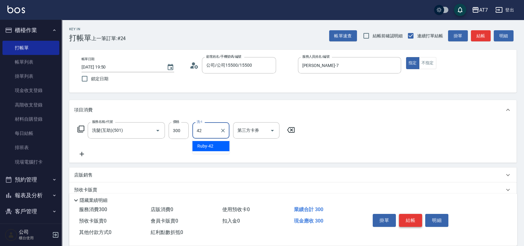
type input "Ruby-42"
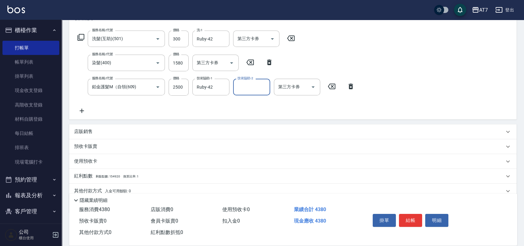
scroll to position [117, 0]
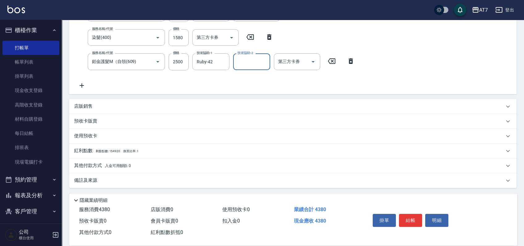
click at [166, 163] on div "其他付款方式 入金可用餘額: 0" at bounding box center [289, 166] width 430 height 7
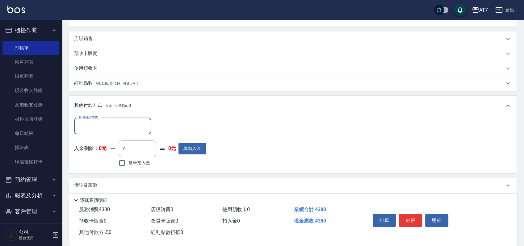
scroll to position [187, 0]
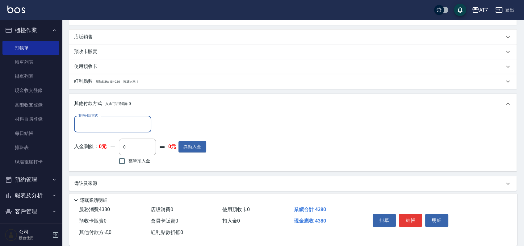
click at [109, 118] on div "其他付款方式" at bounding box center [112, 124] width 77 height 16
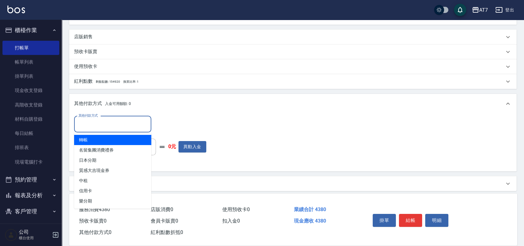
click at [107, 137] on span "轉帳" at bounding box center [112, 140] width 77 height 10
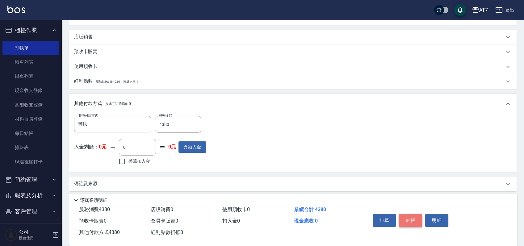
click at [412, 216] on button "結帳" at bounding box center [410, 220] width 23 height 13
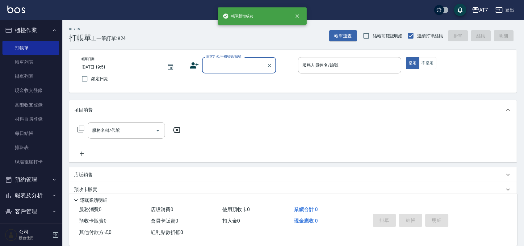
scroll to position [0, 0]
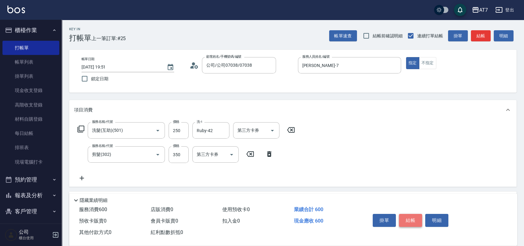
click at [412, 216] on button "結帳" at bounding box center [410, 220] width 23 height 13
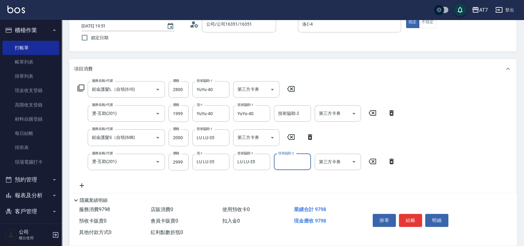
scroll to position [141, 0]
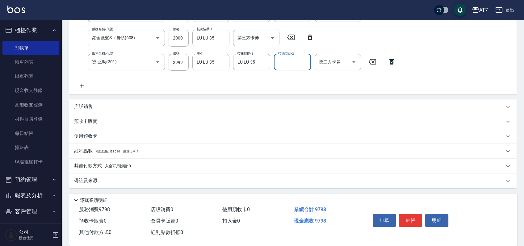
click at [139, 108] on div "店販銷售" at bounding box center [289, 107] width 430 height 6
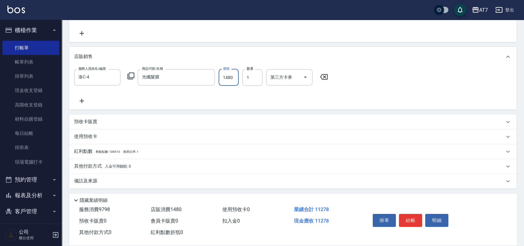
scroll to position [194, 0]
click at [166, 166] on div "其他付款方式 入金可用餘額: 0" at bounding box center [289, 166] width 430 height 7
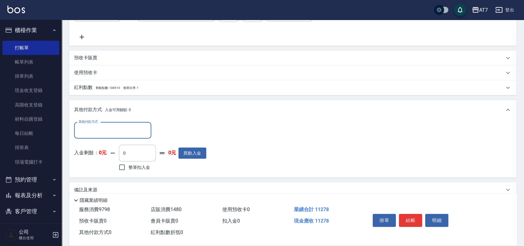
scroll to position [265, 0]
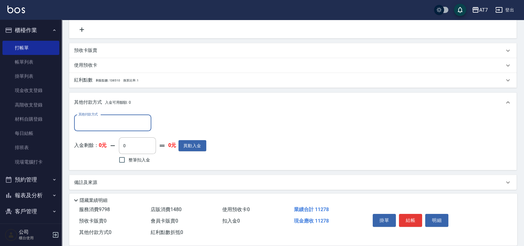
click at [108, 122] on input "其他付款方式" at bounding box center [113, 123] width 72 height 11
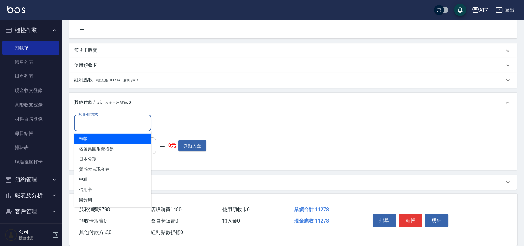
click at [103, 141] on span "轉帳" at bounding box center [112, 139] width 77 height 10
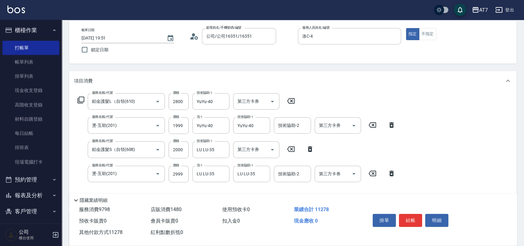
scroll to position [0, 0]
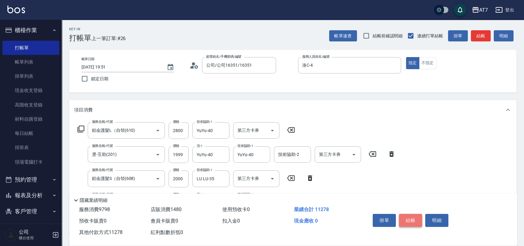
click at [412, 215] on button "結帳" at bounding box center [410, 220] width 23 height 13
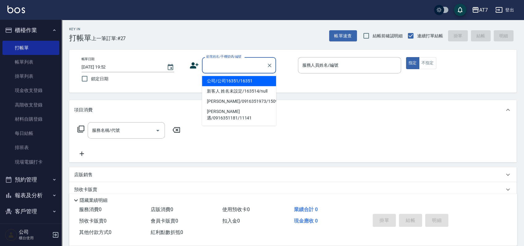
click at [247, 65] on input "顧客姓名/手機號碼/編號" at bounding box center [234, 65] width 59 height 11
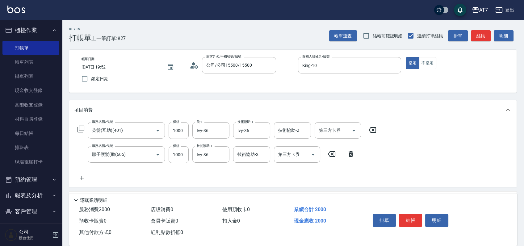
click at [82, 128] on icon at bounding box center [80, 128] width 7 height 7
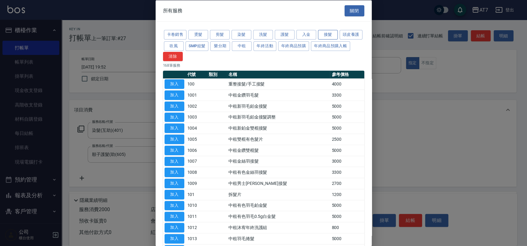
click at [328, 37] on button "接髮" at bounding box center [328, 35] width 20 height 10
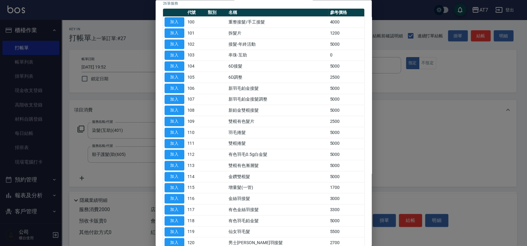
scroll to position [154, 0]
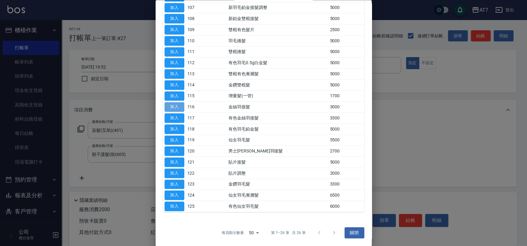
click at [181, 108] on button "加入" at bounding box center [175, 108] width 20 height 10
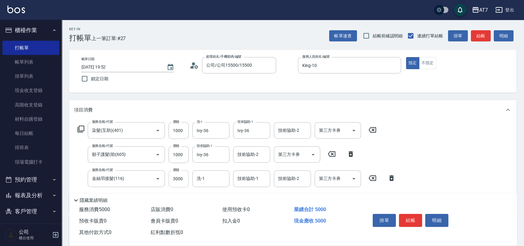
click at [183, 181] on input "3000" at bounding box center [179, 179] width 20 height 17
click at [405, 220] on button "結帳" at bounding box center [410, 220] width 23 height 13
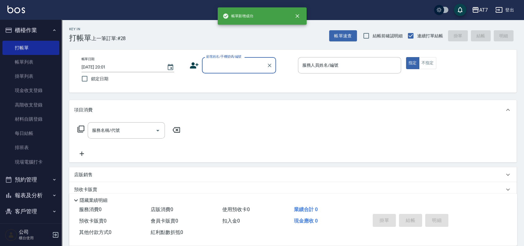
click at [223, 66] on input "顧客姓名/手機號碼/編號" at bounding box center [234, 65] width 59 height 11
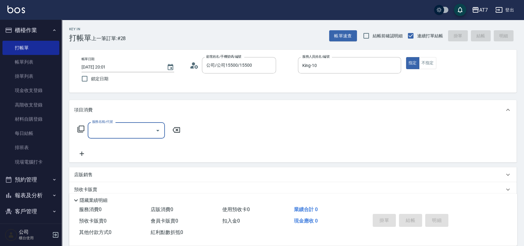
click at [81, 128] on icon at bounding box center [80, 128] width 7 height 7
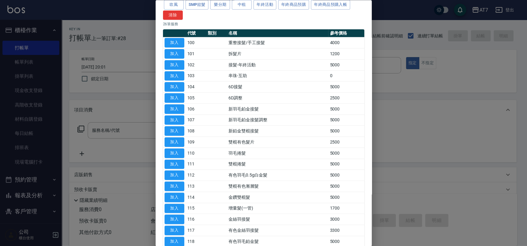
scroll to position [82, 0]
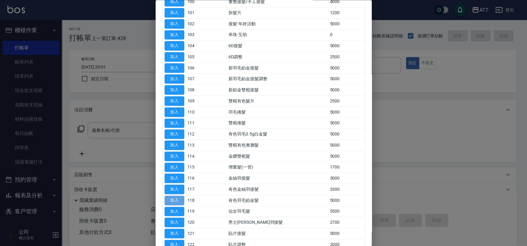
click at [178, 200] on button "加入" at bounding box center [175, 201] width 20 height 10
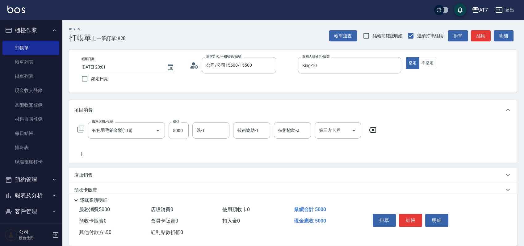
click at [84, 129] on icon at bounding box center [81, 129] width 7 height 7
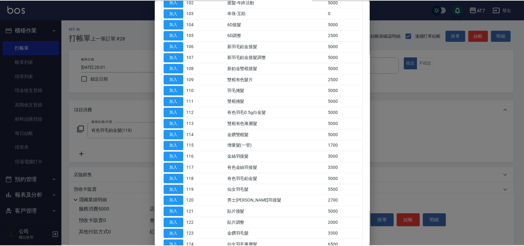
scroll to position [154, 0]
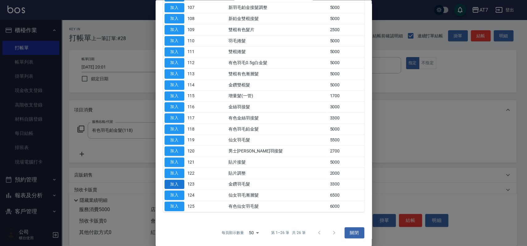
click at [180, 183] on button "加入" at bounding box center [175, 185] width 20 height 10
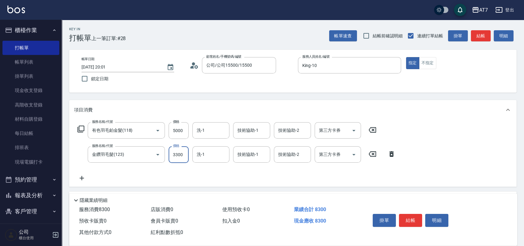
click at [186, 154] on input "3300" at bounding box center [179, 154] width 20 height 17
click at [183, 132] on input "5000" at bounding box center [179, 130] width 20 height 17
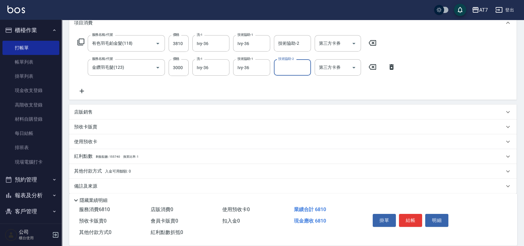
scroll to position [93, 0]
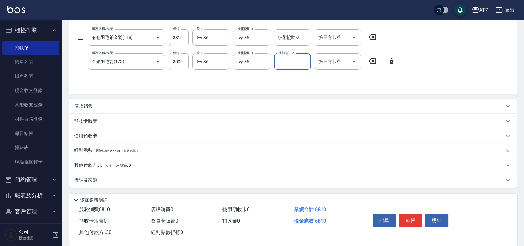
click at [158, 165] on div "其他付款方式 入金可用餘額: 0" at bounding box center [289, 165] width 430 height 7
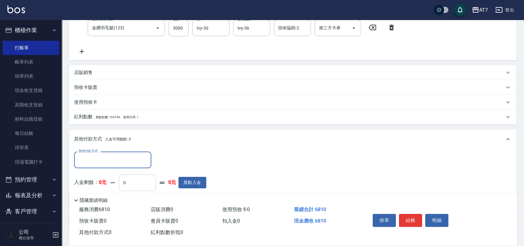
scroll to position [166, 0]
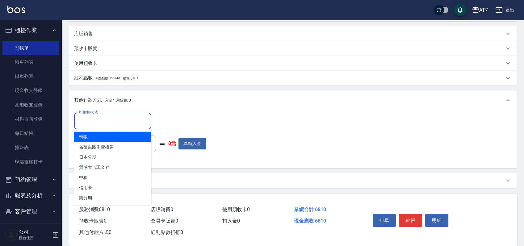
click at [116, 118] on input "其他付款方式" at bounding box center [113, 121] width 72 height 11
click at [102, 137] on span "轉帳" at bounding box center [112, 137] width 77 height 10
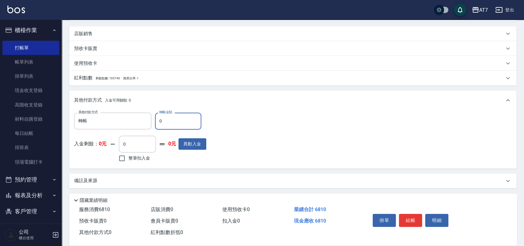
click at [158, 124] on input "0" at bounding box center [178, 121] width 46 height 17
click at [412, 221] on button "結帳" at bounding box center [410, 220] width 23 height 13
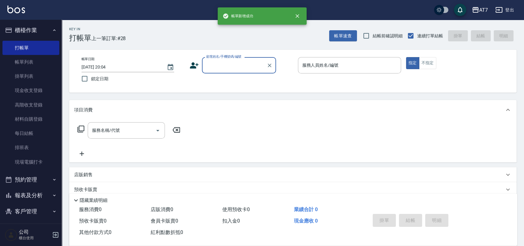
scroll to position [0, 0]
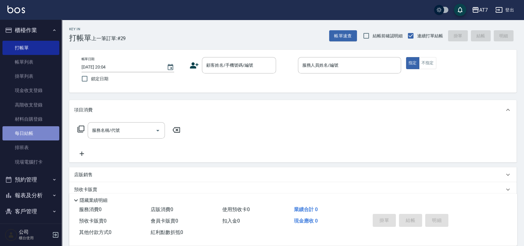
click at [32, 132] on link "每日結帳" at bounding box center [30, 133] width 57 height 14
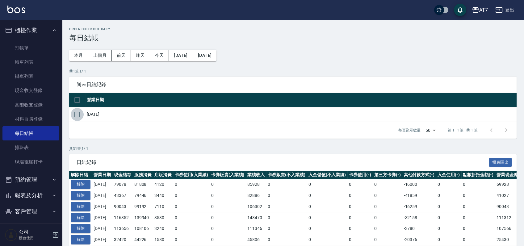
click at [82, 117] on input "checkbox" at bounding box center [77, 114] width 13 height 13
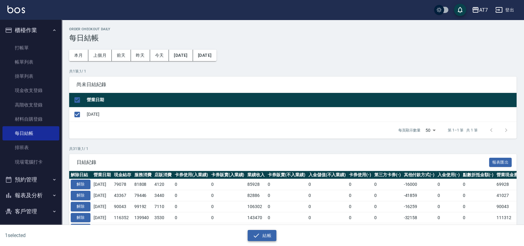
click at [261, 233] on button "結帳" at bounding box center [262, 235] width 29 height 11
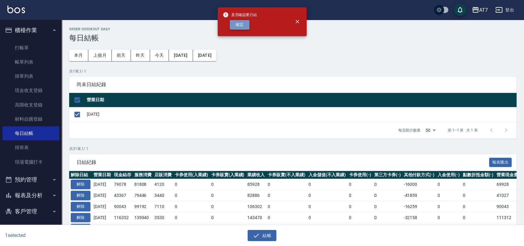
click at [248, 28] on button "確定" at bounding box center [240, 25] width 20 height 10
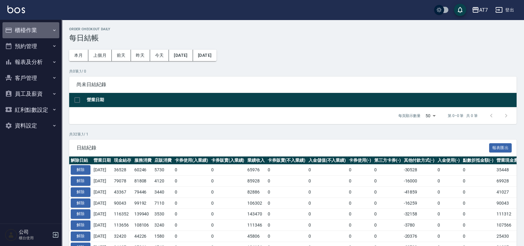
click at [41, 27] on button "櫃檯作業" at bounding box center [30, 30] width 57 height 16
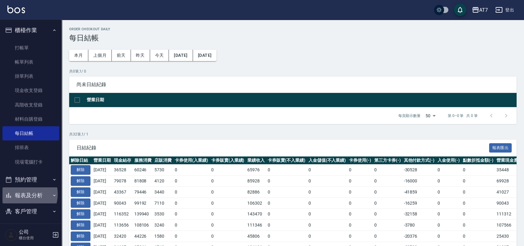
click at [21, 194] on button "報表及分析" at bounding box center [30, 196] width 57 height 16
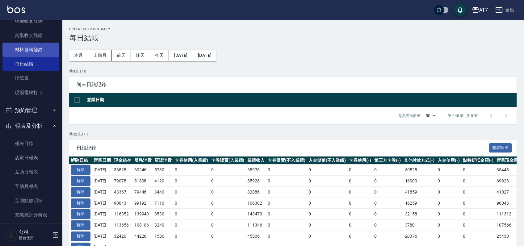
scroll to position [82, 0]
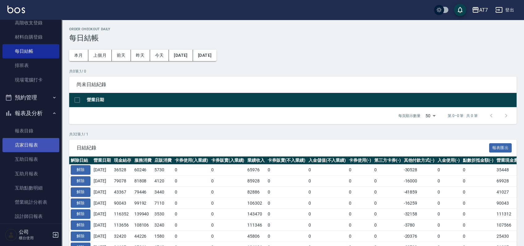
click at [30, 139] on link "店家日報表" at bounding box center [30, 145] width 57 height 14
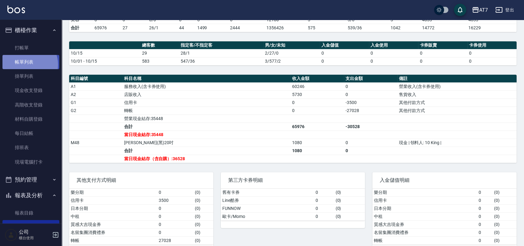
click at [26, 65] on link "帳單列表" at bounding box center [30, 62] width 57 height 14
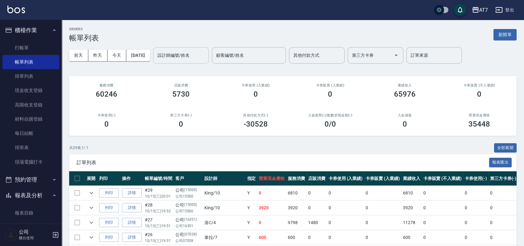
click at [173, 47] on div "設計師編號/姓名" at bounding box center [181, 55] width 56 height 16
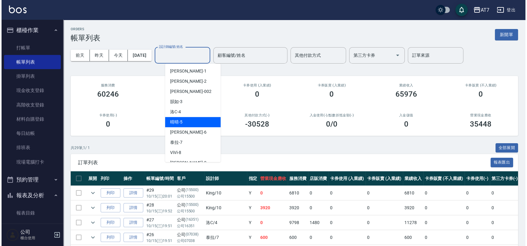
scroll to position [41, 0]
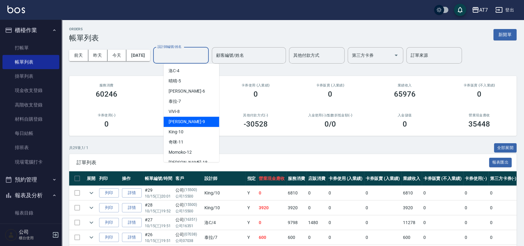
click at [179, 117] on div "郭郭 -9" at bounding box center [192, 122] width 56 height 10
type input "[PERSON_NAME]-9"
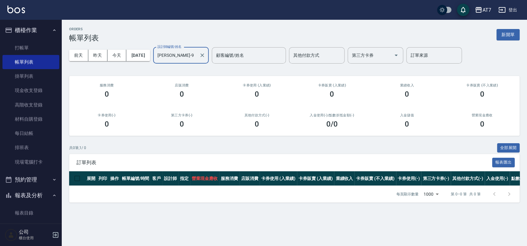
click at [197, 60] on input "[PERSON_NAME]-9" at bounding box center [176, 55] width 41 height 11
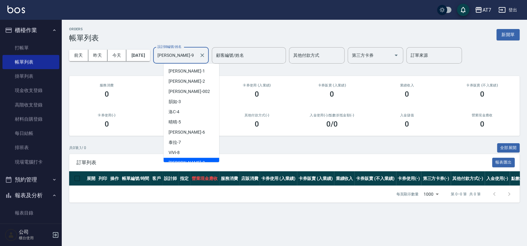
scroll to position [6, 0]
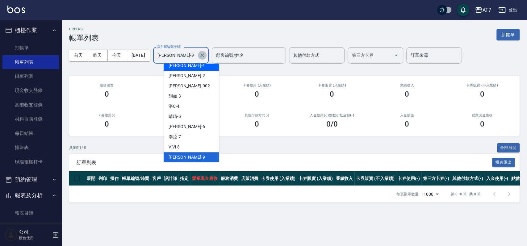
click at [205, 56] on icon "Clear" at bounding box center [202, 55] width 6 height 6
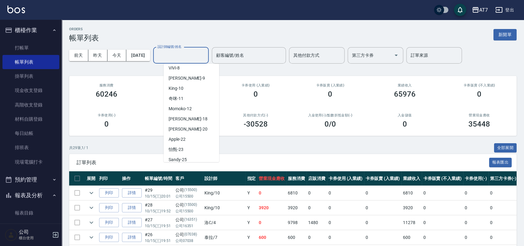
scroll to position [41, 0]
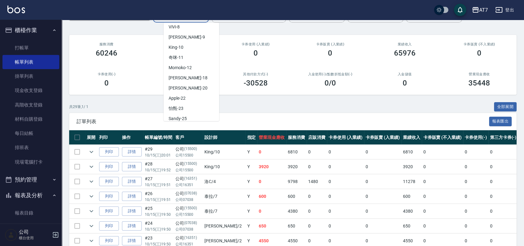
click at [337, 104] on div "共 29 筆, 1 / 1 全部展開" at bounding box center [293, 107] width 448 height 10
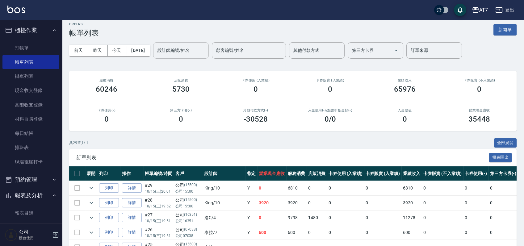
scroll to position [0, 0]
